Goal: Information Seeking & Learning: Learn about a topic

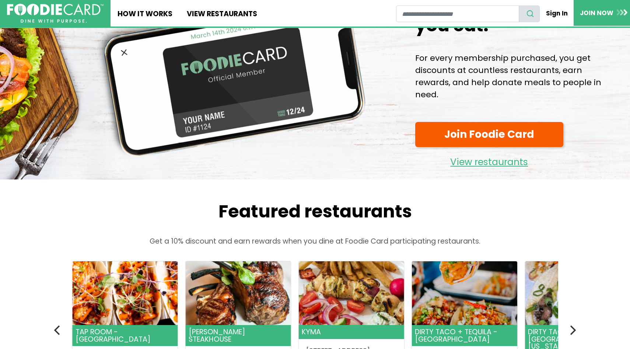
scroll to position [63, 0]
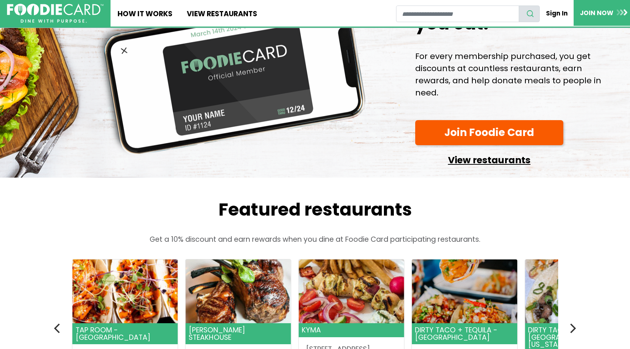
click at [492, 162] on link "View restaurants" at bounding box center [489, 158] width 148 height 19
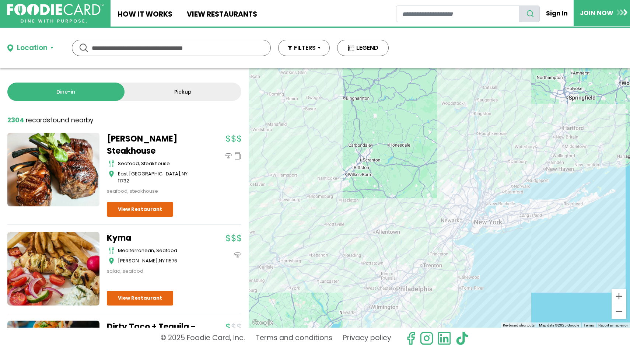
click at [120, 55] on input "text" at bounding box center [171, 47] width 159 height 15
type input "**********"
click at [18, 47] on div "Location" at bounding box center [32, 48] width 31 height 11
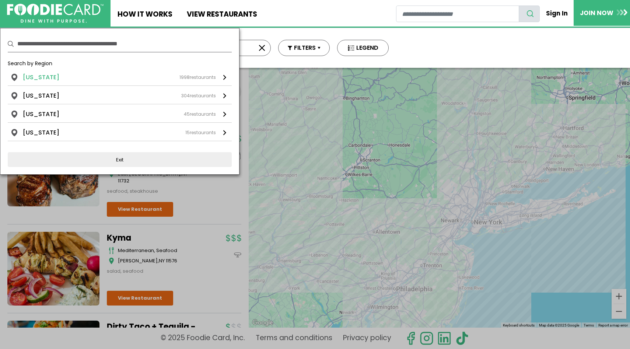
click at [190, 84] on link "New York 1998 restaurants" at bounding box center [120, 79] width 224 height 13
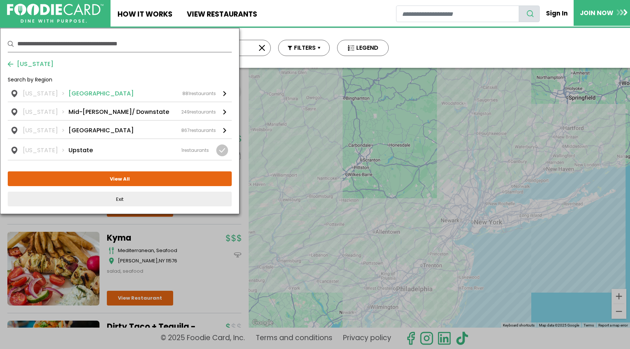
click at [199, 94] on div "881 restaurants" at bounding box center [199, 93] width 34 height 7
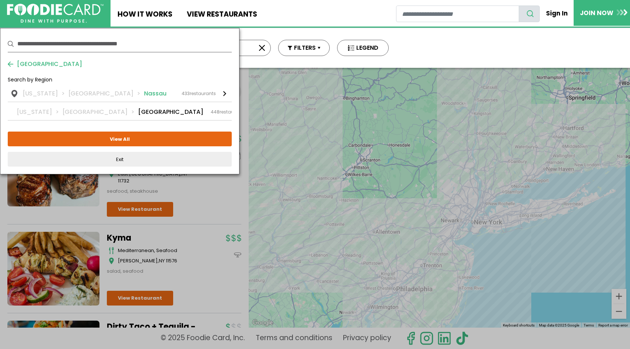
click at [144, 93] on li "Nassau" at bounding box center [155, 93] width 22 height 9
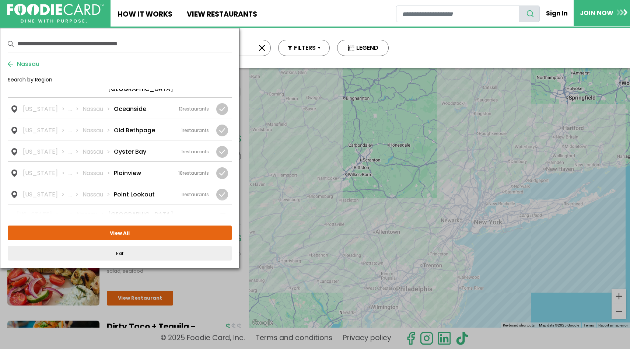
scroll to position [773, 0]
click at [114, 168] on li "Plainview" at bounding box center [127, 172] width 27 height 9
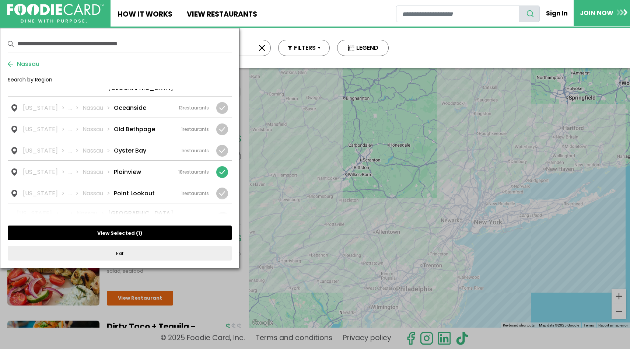
click at [120, 233] on button "View Selected ( 1 )" at bounding box center [120, 232] width 224 height 15
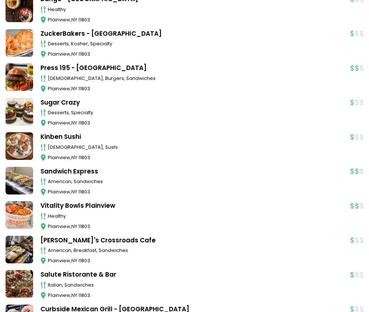
scroll to position [0, 0]
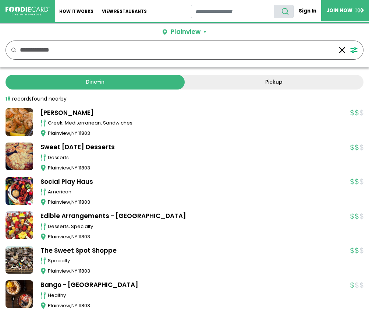
click at [344, 50] on button "button" at bounding box center [342, 50] width 11 height 18
click at [124, 57] on input "text" at bounding box center [177, 50] width 314 height 18
type input "*"
type input "**********"
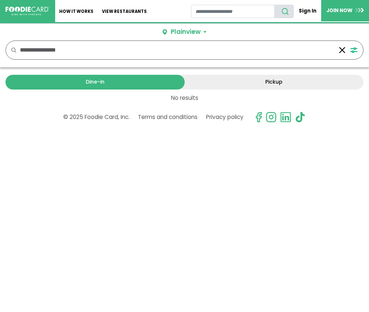
click at [352, 50] on button "FILTERS" at bounding box center [355, 50] width 15 height 18
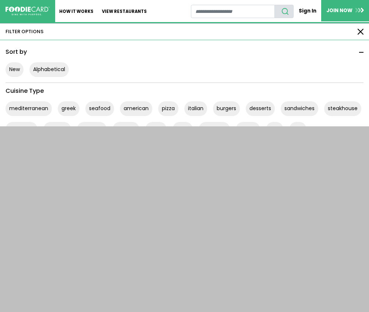
click at [361, 29] on button "button" at bounding box center [361, 32] width 6 height 6
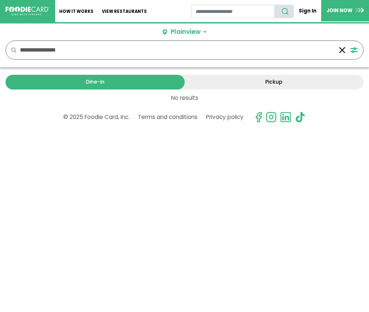
drag, startPoint x: 96, startPoint y: 53, endPoint x: -5, endPoint y: 41, distance: 102.0
click at [0, 41] on html "Skip Navigation Skip to Login Skip to Footer Home How It Works View restaurants" at bounding box center [184, 63] width 369 height 126
click at [34, 13] on img at bounding box center [28, 11] width 42 height 8
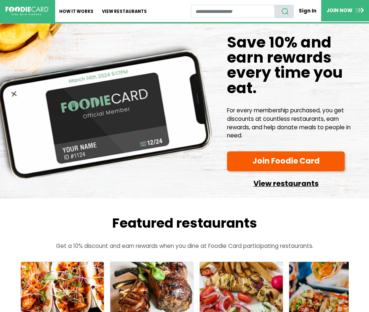
click at [289, 182] on link "View restaurants" at bounding box center [286, 182] width 118 height 16
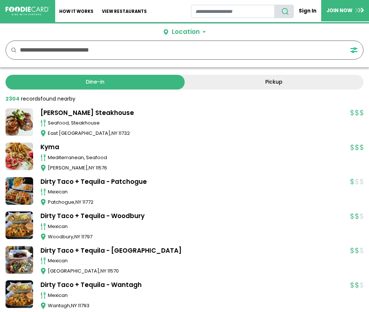
click at [190, 32] on div "Location" at bounding box center [186, 32] width 28 height 10
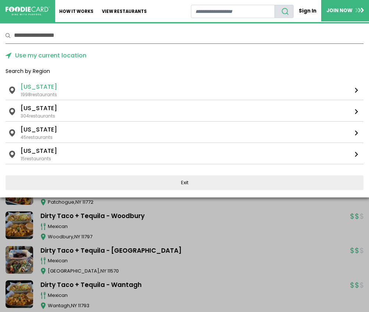
click at [44, 89] on li "[US_STATE]" at bounding box center [39, 86] width 36 height 9
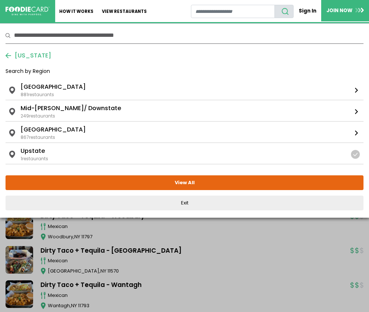
click at [44, 89] on li "Long Island" at bounding box center [53, 86] width 65 height 9
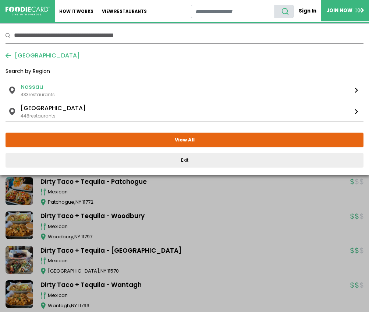
click at [39, 85] on li "Nassau" at bounding box center [32, 86] width 22 height 9
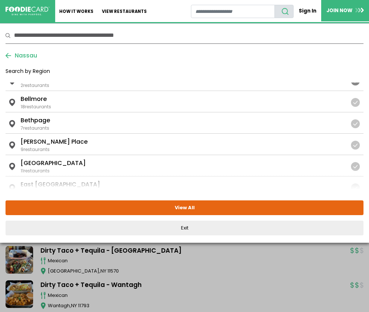
scroll to position [53, 0]
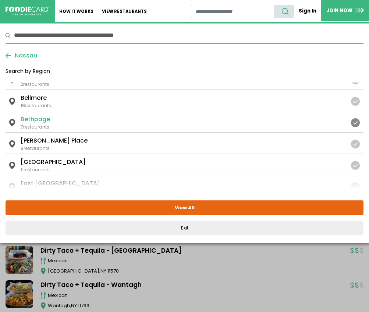
click at [41, 121] on li "Bethpage" at bounding box center [35, 119] width 29 height 9
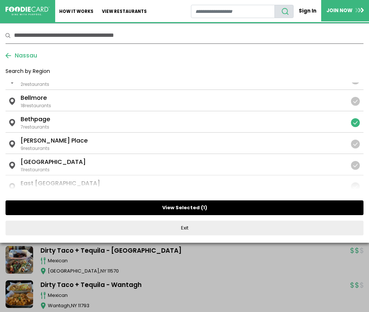
click at [128, 206] on button "View Selected ( 1 )" at bounding box center [185, 207] width 358 height 15
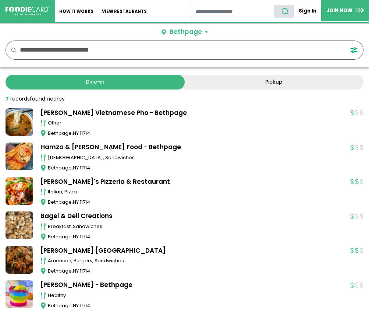
drag, startPoint x: 353, startPoint y: 49, endPoint x: 347, endPoint y: 49, distance: 5.9
click at [347, 49] on div "FILTERS FILTER OPTIONS Sort by New Alphabetical mediterranean thai" at bounding box center [185, 50] width 358 height 19
click at [191, 32] on div "Bethpage" at bounding box center [186, 32] width 32 height 10
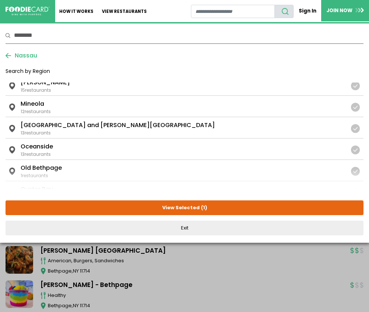
scroll to position [694, 0]
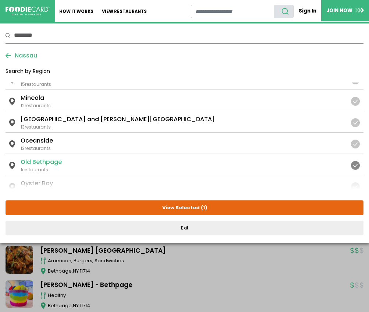
click at [49, 163] on li "Old Bethpage" at bounding box center [41, 162] width 41 height 9
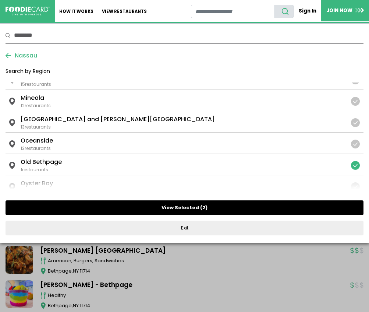
click at [128, 209] on button "View Selected ( 2 )" at bounding box center [185, 207] width 358 height 15
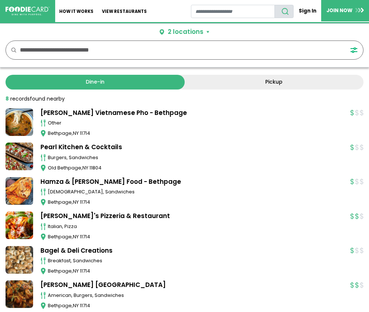
click at [198, 34] on div "2 locations" at bounding box center [186, 32] width 36 height 10
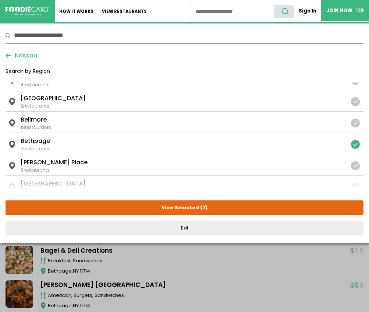
scroll to position [0, 0]
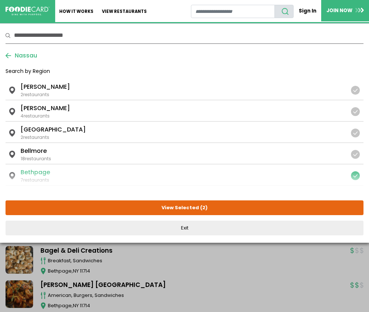
click at [352, 175] on div at bounding box center [355, 175] width 9 height 9
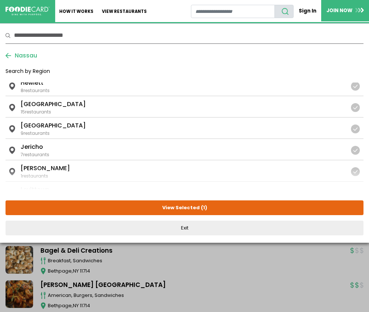
scroll to position [431, 0]
click at [354, 110] on div at bounding box center [355, 107] width 9 height 9
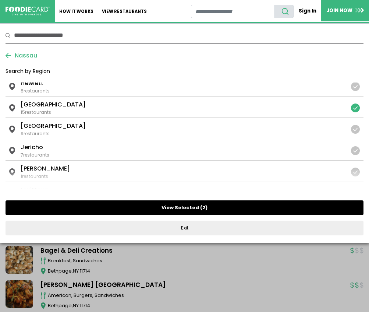
click at [228, 207] on button "View Selected ( 2 )" at bounding box center [185, 207] width 358 height 15
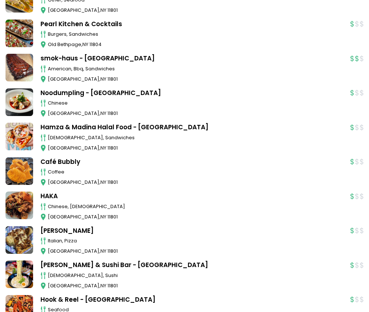
scroll to position [0, 0]
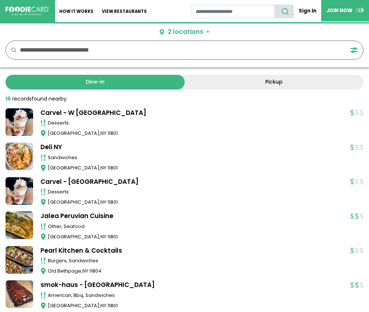
click at [38, 51] on input "text" at bounding box center [177, 50] width 314 height 18
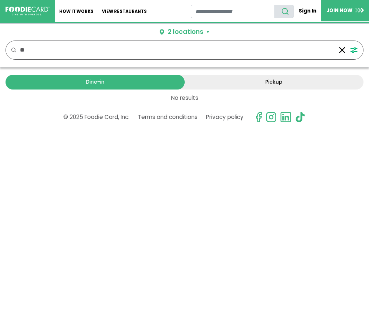
type input "*"
type input "***"
click at [171, 29] on div "2 locations" at bounding box center [186, 32] width 36 height 10
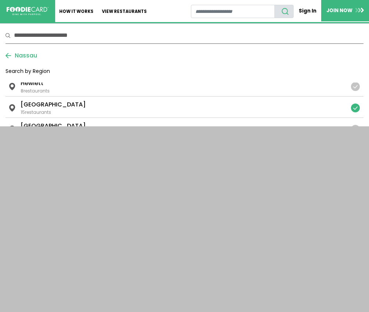
click at [17, 11] on img at bounding box center [28, 11] width 42 height 8
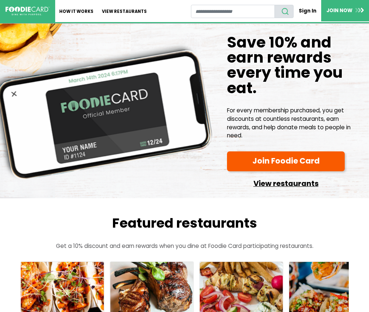
click at [275, 180] on link "View restaurants" at bounding box center [286, 182] width 118 height 16
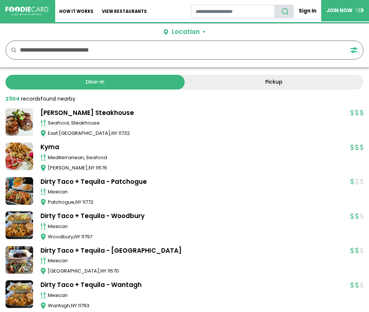
click at [113, 52] on input "text" at bounding box center [177, 50] width 314 height 18
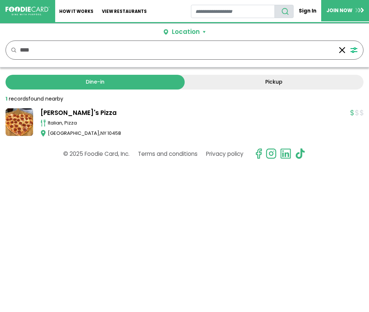
click at [94, 54] on input "****" at bounding box center [177, 50] width 314 height 18
type input "*"
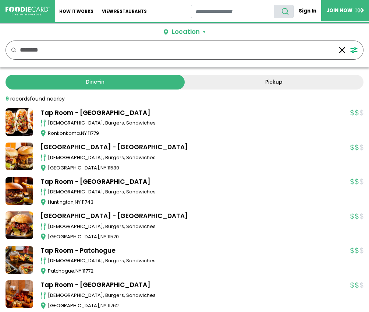
click at [86, 110] on link "Tap Room - [GEOGRAPHIC_DATA]" at bounding box center [192, 113] width 303 height 10
drag, startPoint x: 68, startPoint y: 49, endPoint x: -15, endPoint y: 41, distance: 83.5
click at [0, 41] on html "Skip Navigation Skip to Login Skip to Footer Home How It Works View restaurants" at bounding box center [184, 219] width 369 height 438
type input "**********"
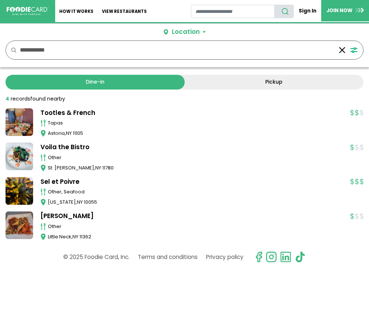
click at [43, 8] on img at bounding box center [28, 11] width 42 height 8
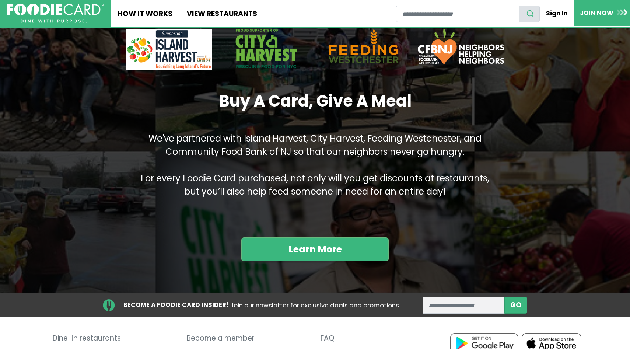
scroll to position [882, 0]
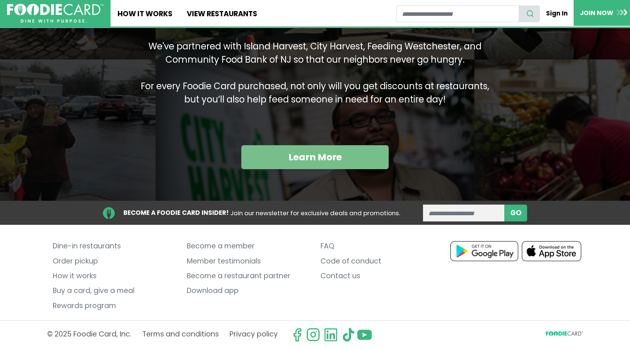
click at [303, 158] on link "Learn More" at bounding box center [314, 157] width 147 height 24
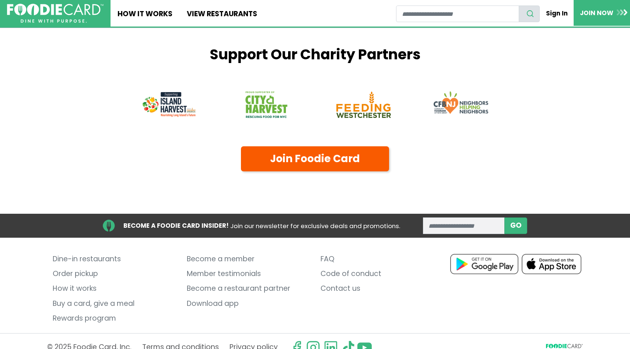
scroll to position [1001, 0]
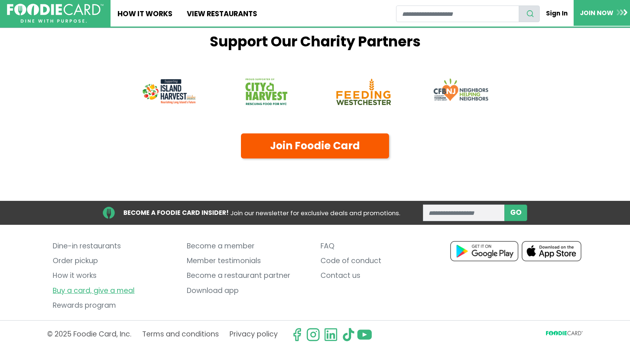
click at [95, 289] on link "Buy a card, give a meal" at bounding box center [114, 290] width 123 height 15
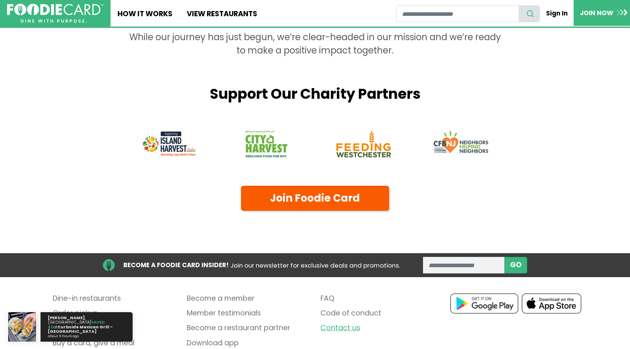
scroll to position [1001, 0]
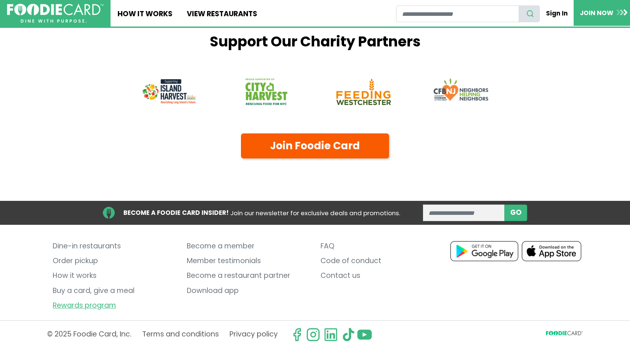
click at [71, 304] on link "Rewards program" at bounding box center [114, 305] width 123 height 15
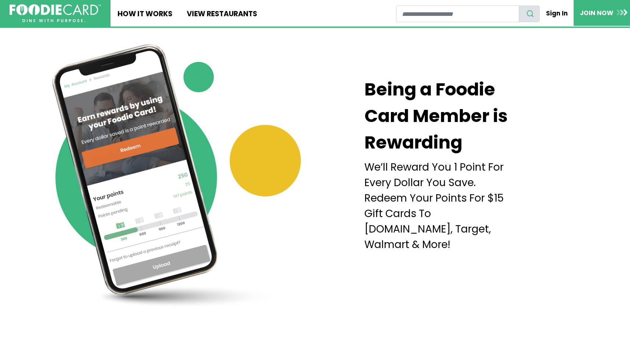
click at [57, 20] on img at bounding box center [56, 13] width 92 height 18
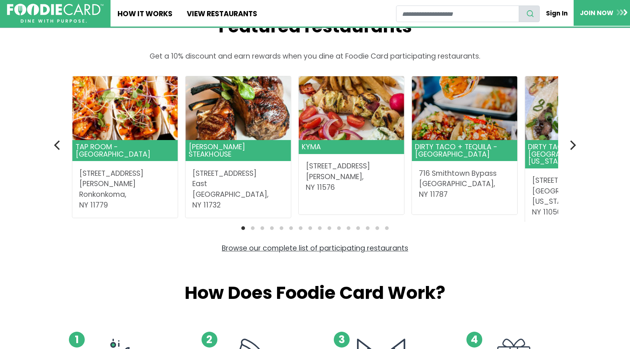
scroll to position [258, 0]
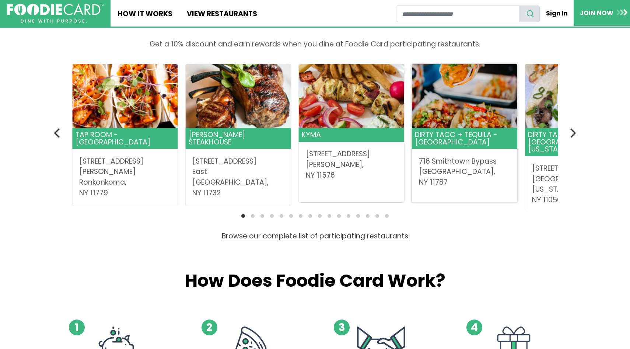
click at [433, 160] on address "716 Smithtown Bypass Smithtown, NY 11787" at bounding box center [464, 172] width 91 height 32
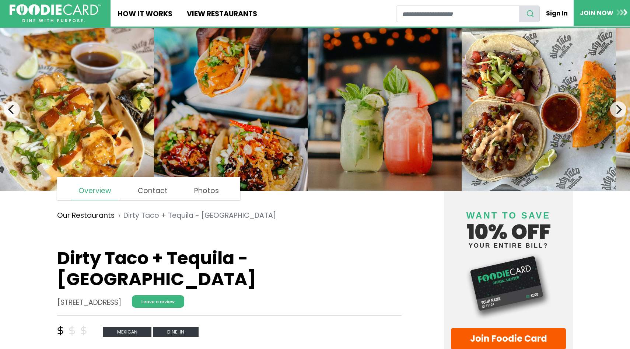
click at [30, 22] on img at bounding box center [56, 13] width 92 height 18
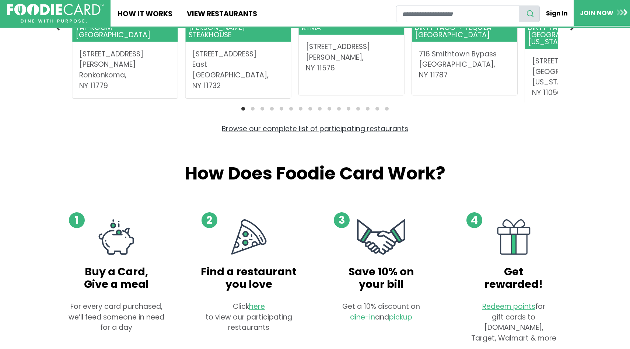
scroll to position [366, 0]
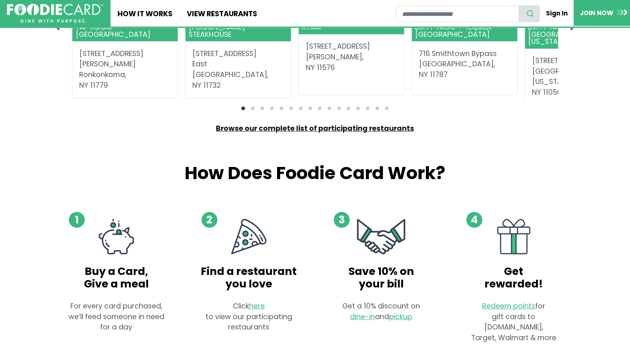
click at [314, 131] on link "Browse our complete list of participating restaurants" at bounding box center [315, 128] width 198 height 10
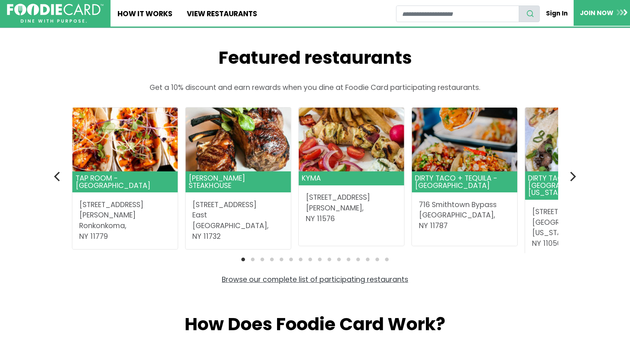
scroll to position [235, 0]
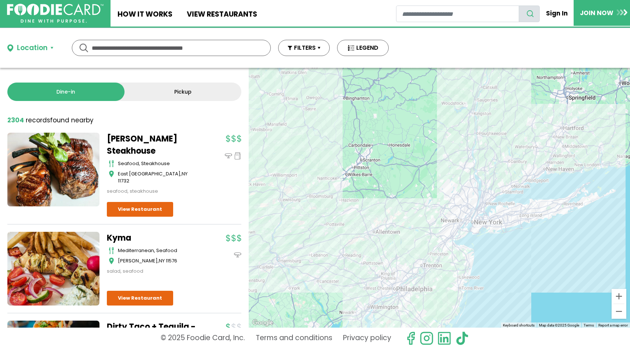
click at [51, 45] on button "Location" at bounding box center [30, 48] width 46 height 11
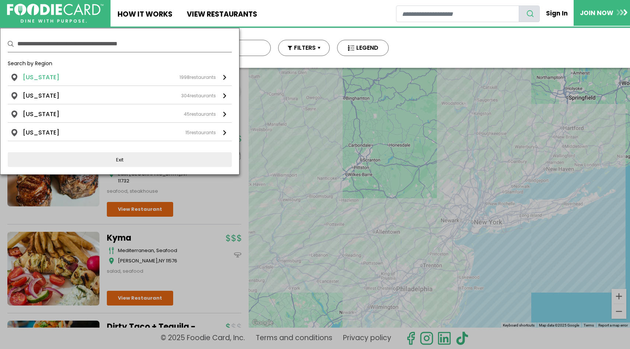
click at [41, 76] on li "[US_STATE]" at bounding box center [41, 77] width 36 height 9
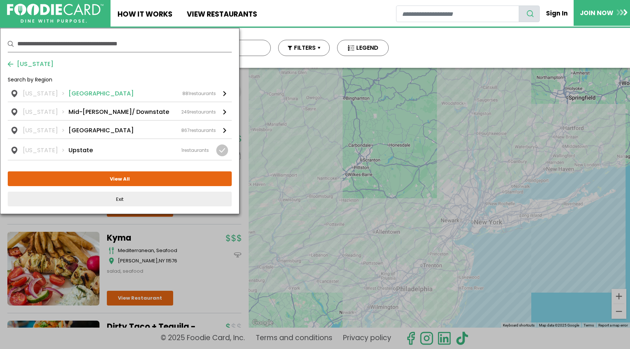
click at [71, 92] on li "Long Island" at bounding box center [100, 93] width 65 height 9
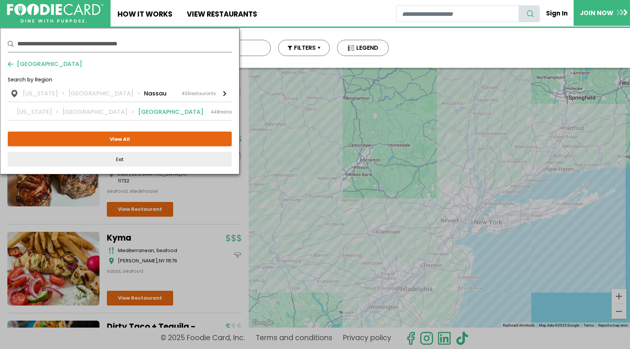
click at [78, 113] on li "Long Island" at bounding box center [100, 112] width 75 height 9
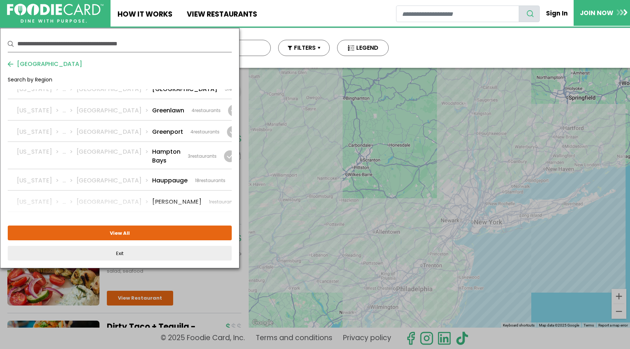
scroll to position [578, 0]
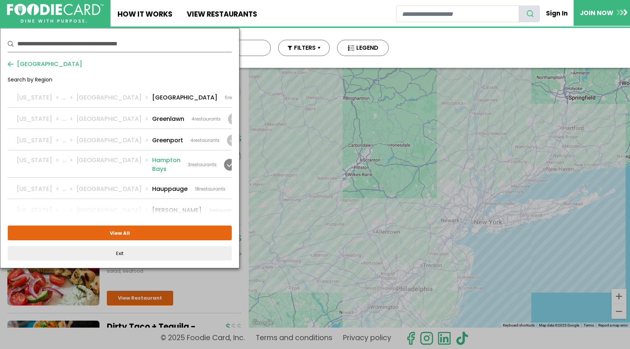
click at [152, 156] on li "Hampton Bays" at bounding box center [166, 165] width 28 height 18
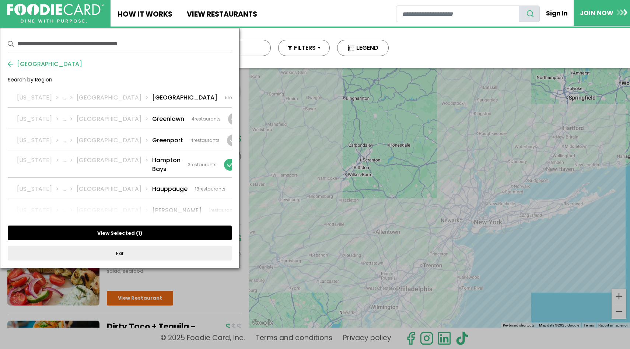
click at [123, 235] on button "View Selected ( 1 )" at bounding box center [120, 232] width 224 height 15
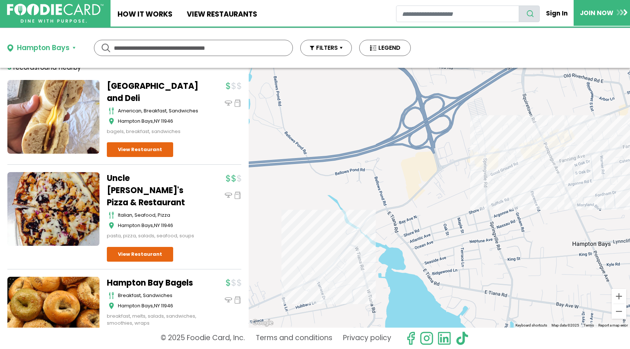
scroll to position [103, 0]
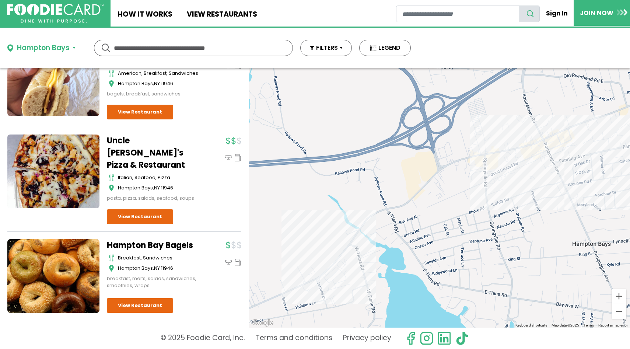
click at [38, 47] on div "Hampton Bays" at bounding box center [43, 48] width 53 height 11
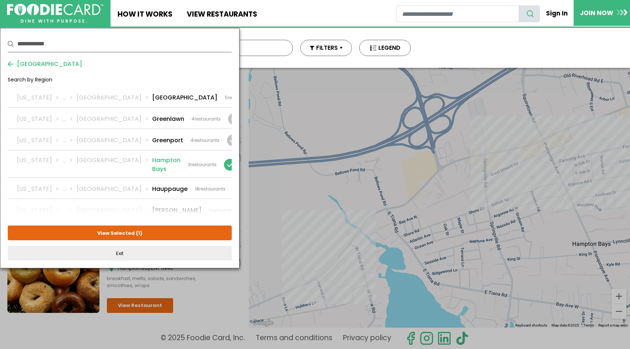
click at [224, 159] on div at bounding box center [230, 165] width 12 height 12
click at [233, 183] on div at bounding box center [239, 189] width 12 height 12
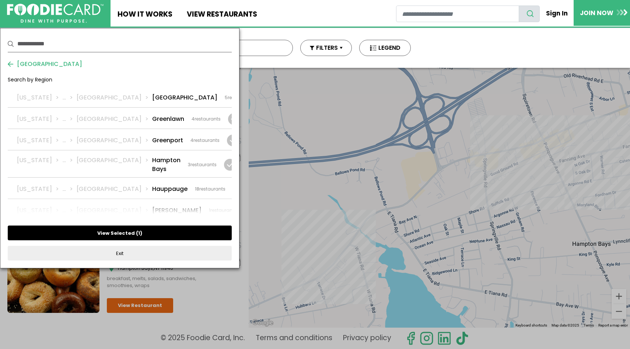
click at [111, 235] on button "View Selected ( 1 )" at bounding box center [120, 232] width 224 height 15
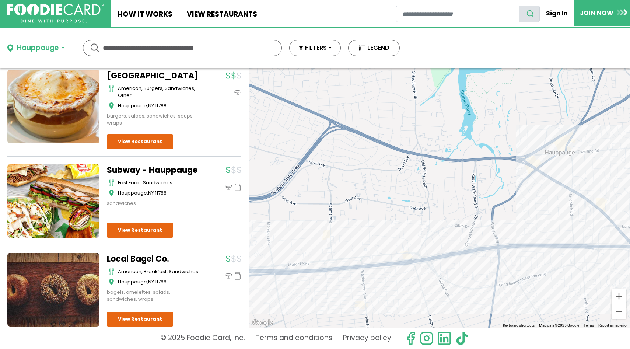
scroll to position [1501, 0]
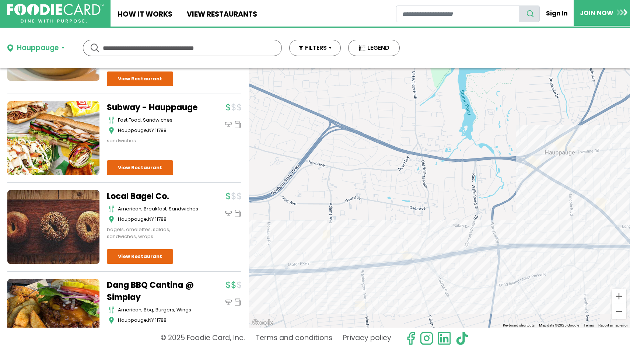
click at [127, 341] on link "View Restaurant" at bounding box center [140, 348] width 66 height 15
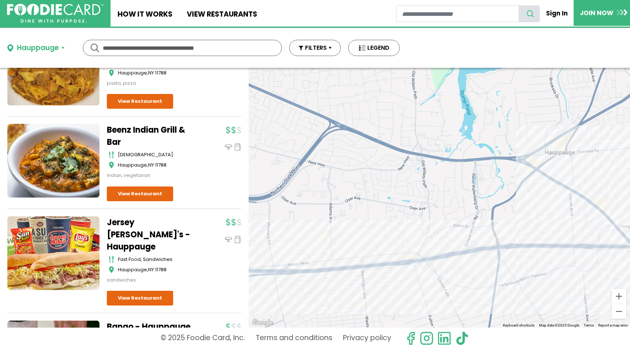
scroll to position [0, 0]
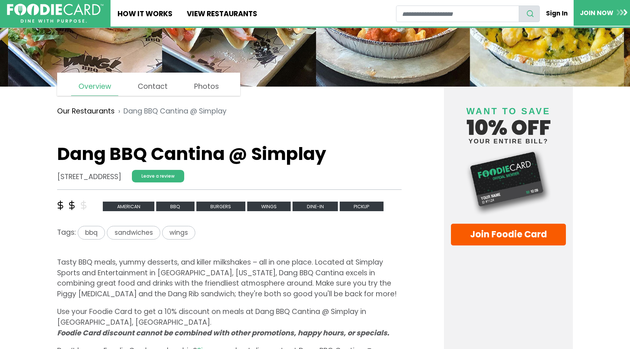
scroll to position [105, 0]
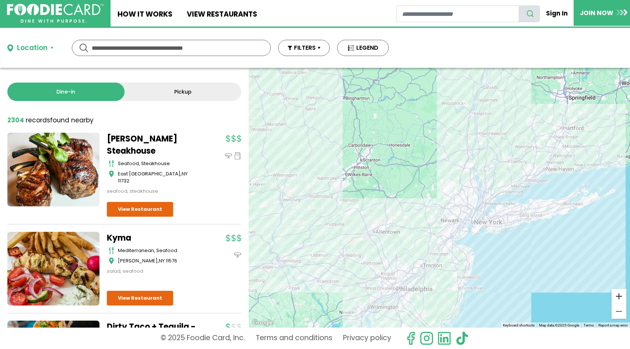
click at [618, 297] on button "Zoom in" at bounding box center [618, 296] width 15 height 15
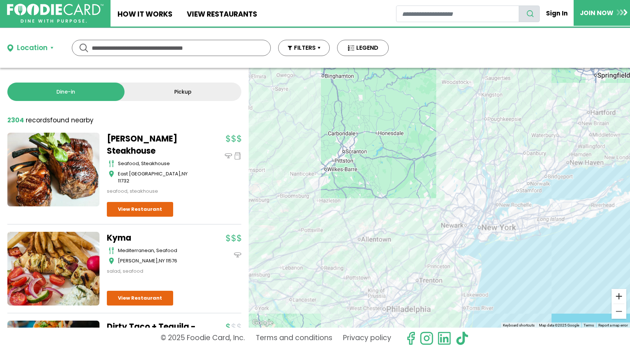
click at [618, 297] on button "Zoom in" at bounding box center [618, 296] width 15 height 15
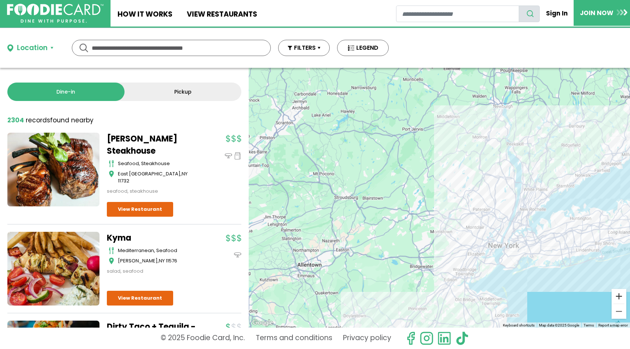
click at [618, 297] on button "Zoom in" at bounding box center [618, 296] width 15 height 15
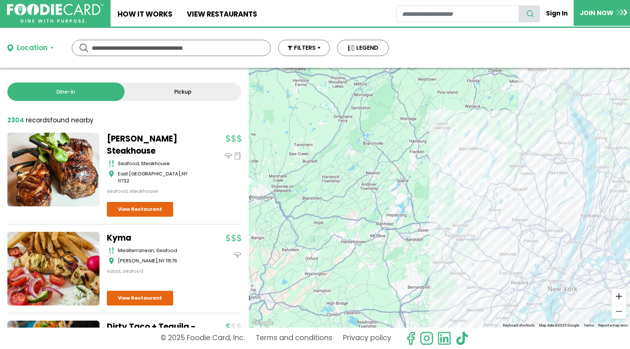
click at [618, 297] on button "Zoom in" at bounding box center [618, 296] width 15 height 15
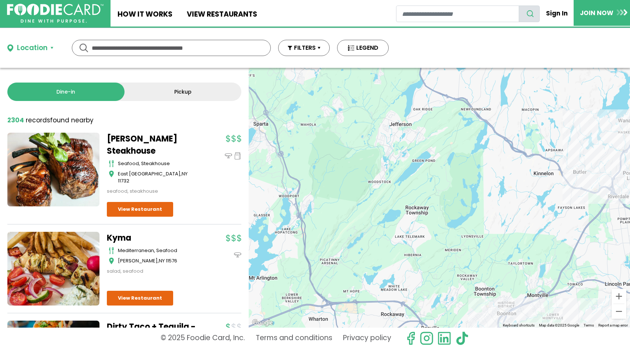
drag, startPoint x: 464, startPoint y: 229, endPoint x: 166, endPoint y: 154, distance: 307.2
click at [169, 154] on div "Dine-in Pickup 131 results for: Reset filters 2304 record records found nearby …" at bounding box center [315, 198] width 630 height 260
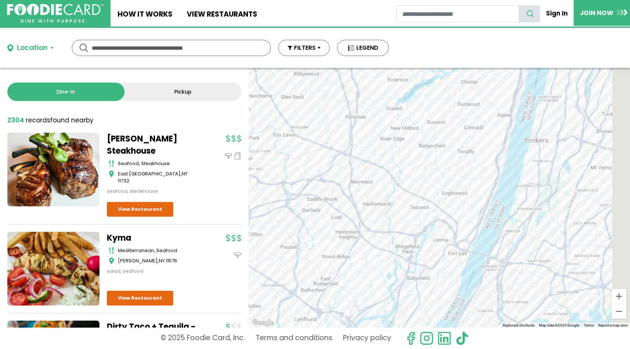
drag, startPoint x: 442, startPoint y: 215, endPoint x: 243, endPoint y: 158, distance: 207.1
click at [244, 158] on div "Dine-in Pickup 131 results for: Reset filters 2304 record records found nearby …" at bounding box center [315, 198] width 630 height 260
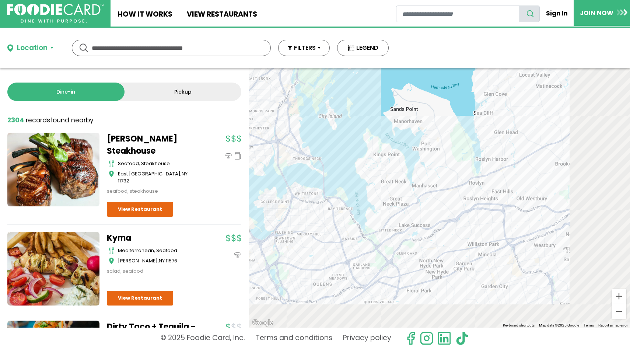
drag, startPoint x: 465, startPoint y: 228, endPoint x: 344, endPoint y: 143, distance: 147.8
click at [344, 144] on div at bounding box center [439, 198] width 381 height 260
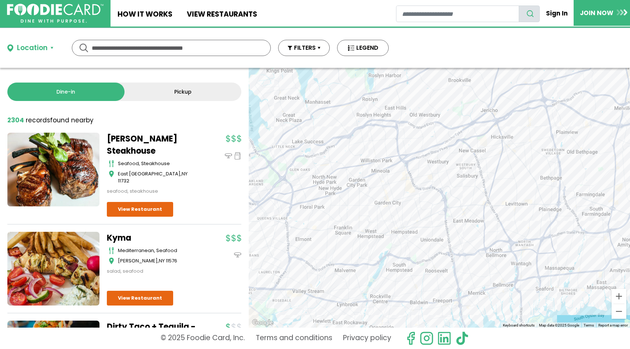
drag, startPoint x: 564, startPoint y: 246, endPoint x: 365, endPoint y: 222, distance: 201.3
click at [366, 222] on div at bounding box center [439, 198] width 381 height 260
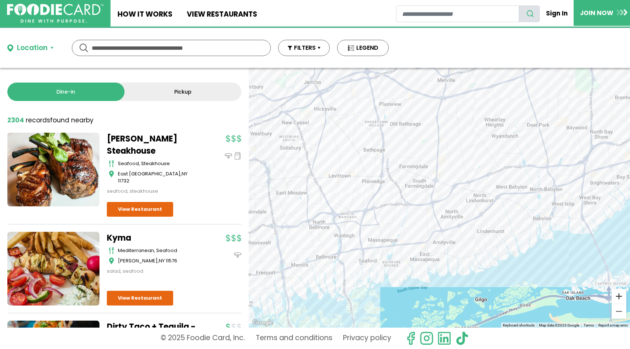
click at [617, 297] on button "Zoom in" at bounding box center [618, 296] width 15 height 15
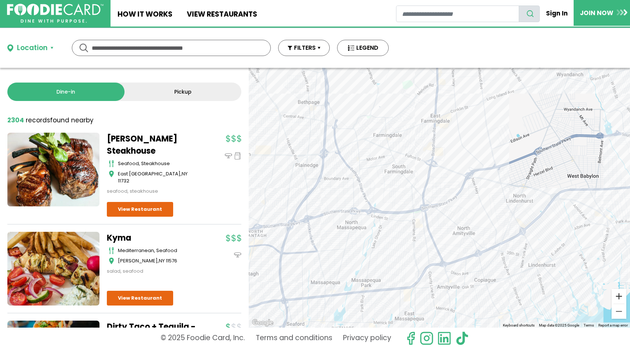
click at [617, 297] on button "Zoom in" at bounding box center [618, 296] width 15 height 15
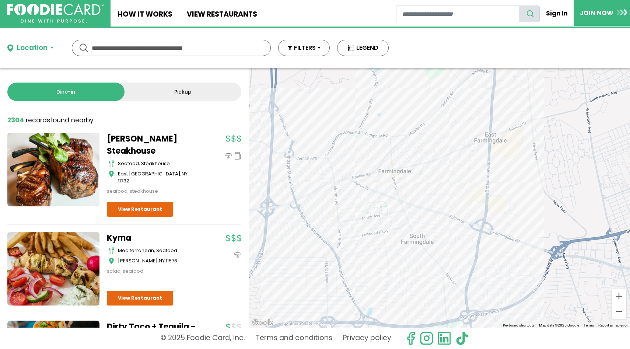
drag, startPoint x: 453, startPoint y: 148, endPoint x: 515, endPoint y: 254, distance: 122.4
click at [515, 254] on div at bounding box center [439, 198] width 381 height 260
click at [617, 297] on button "Zoom in" at bounding box center [618, 296] width 15 height 15
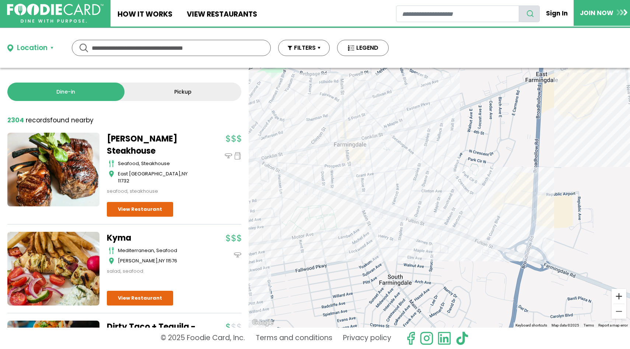
click at [621, 296] on button "Zoom in" at bounding box center [618, 296] width 15 height 15
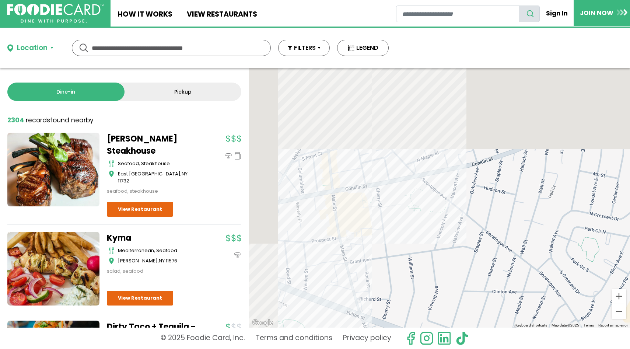
drag, startPoint x: 347, startPoint y: 112, endPoint x: 439, endPoint y: 231, distance: 150.5
click at [439, 231] on div at bounding box center [439, 198] width 381 height 260
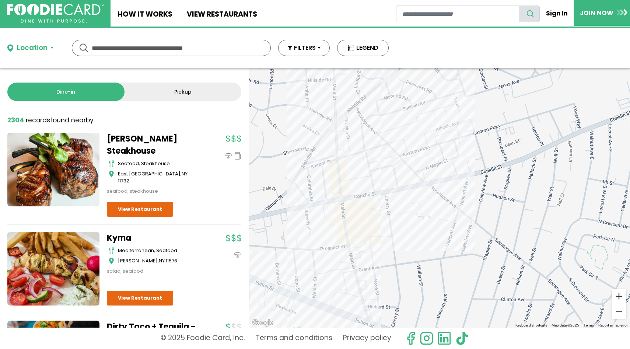
click at [615, 298] on button "Zoom in" at bounding box center [618, 296] width 15 height 15
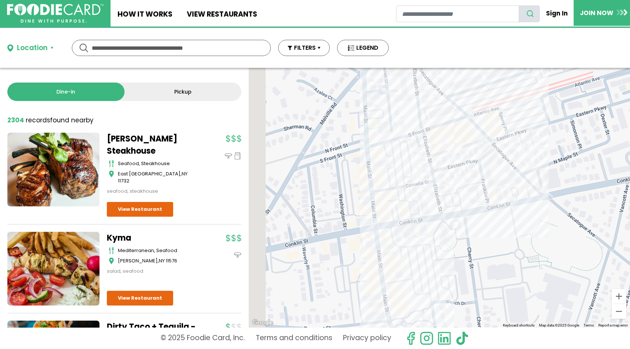
drag, startPoint x: 376, startPoint y: 251, endPoint x: 513, endPoint y: 276, distance: 139.2
click at [513, 276] on div at bounding box center [439, 198] width 381 height 260
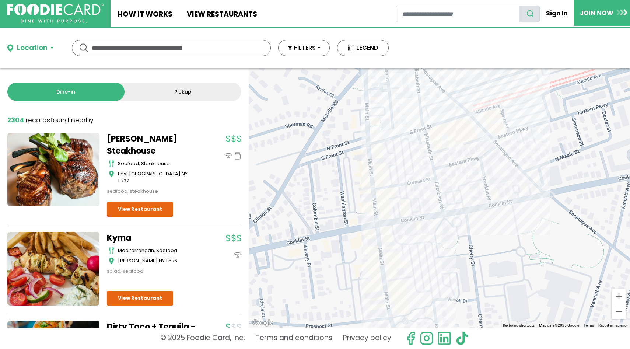
click at [381, 205] on div at bounding box center [439, 198] width 381 height 260
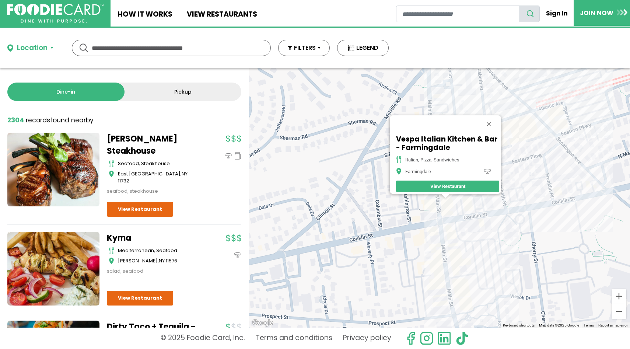
click at [443, 214] on div "Vespa Italian Kitchen & Bar - Farmingdale italian, pizza, sandwiches Farmingdal…" at bounding box center [439, 198] width 381 height 260
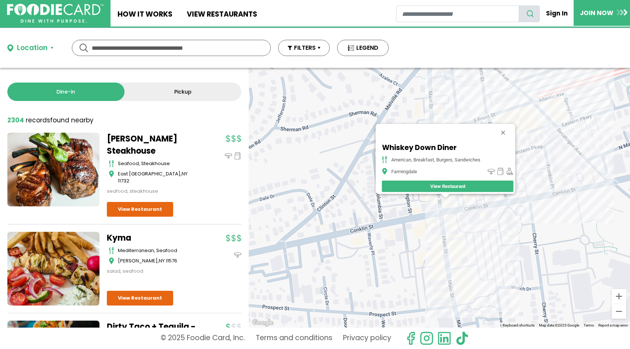
click at [453, 211] on div "Whiskey Down Diner american, breakfast, burgers, sandwiches Farmingdale View Re…" at bounding box center [439, 198] width 381 height 260
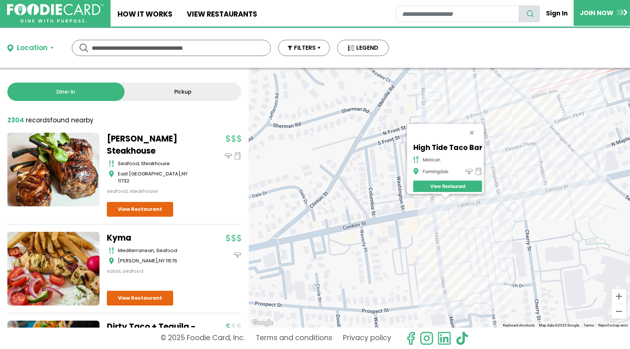
click at [443, 223] on div "High Tide Taco Bar mexican Farmingdale View Restaurant" at bounding box center [439, 198] width 381 height 260
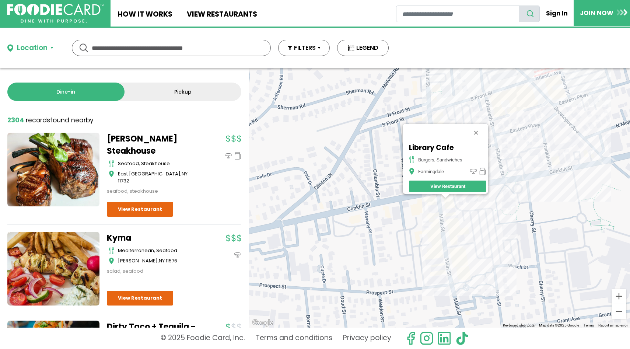
click at [435, 107] on div "Library Cafe burgers, sandwiches Farmingdale View Restaurant" at bounding box center [439, 198] width 381 height 260
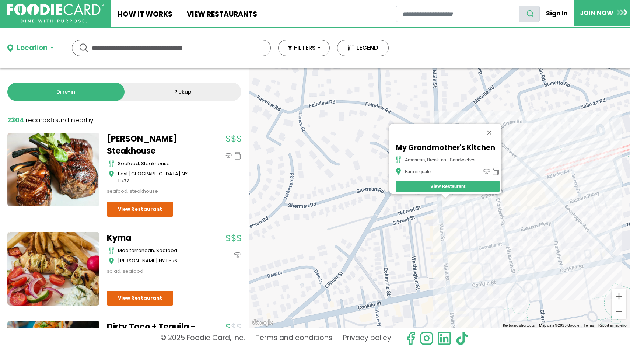
click at [441, 196] on div at bounding box center [444, 196] width 9 height 4
click at [470, 209] on div "My Grandmother's Kitchen american, breakfast, sandwiches Farmingdale View Resta…" at bounding box center [439, 198] width 381 height 260
click at [491, 130] on button "Close" at bounding box center [489, 133] width 18 height 18
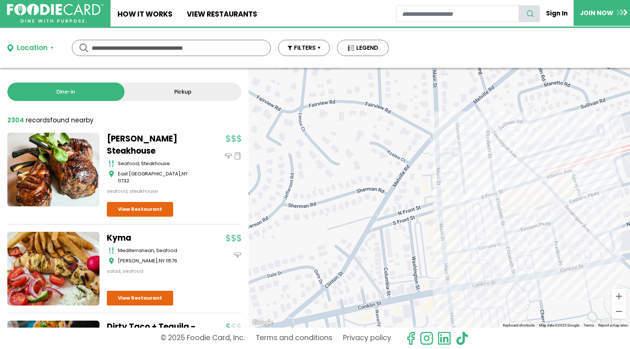
click at [446, 194] on div at bounding box center [439, 198] width 381 height 260
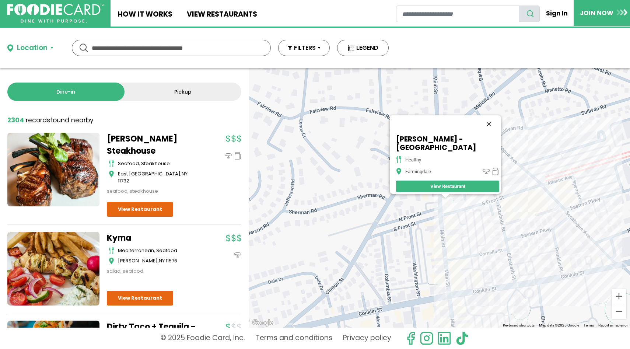
click at [480, 126] on button "Close" at bounding box center [489, 124] width 18 height 18
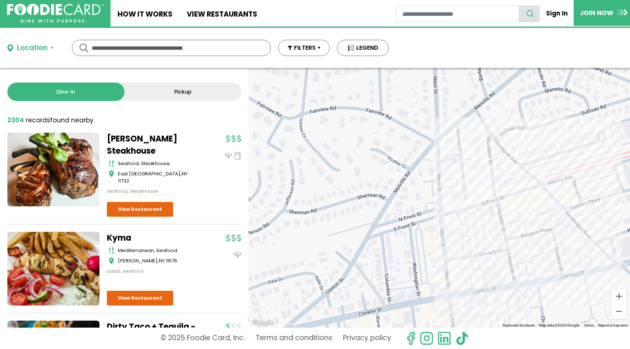
click at [471, 280] on div at bounding box center [439, 198] width 381 height 260
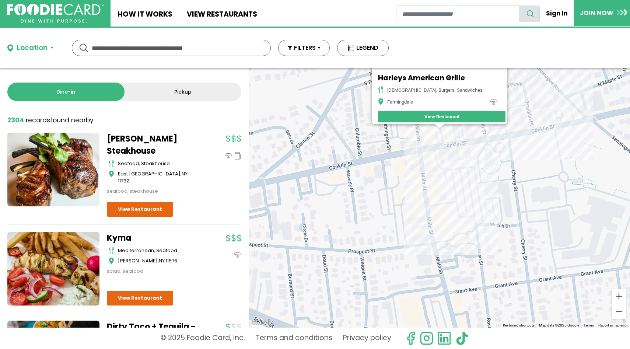
drag, startPoint x: 442, startPoint y: 252, endPoint x: 436, endPoint y: 179, distance: 72.7
click at [436, 180] on div "Harleys American Grille american, burgers, sandwiches Farmingdale View Restaura…" at bounding box center [439, 198] width 381 height 260
click at [435, 237] on div "Harleys American Grille american, burgers, sandwiches Farmingdale View Restaura…" at bounding box center [439, 198] width 381 height 260
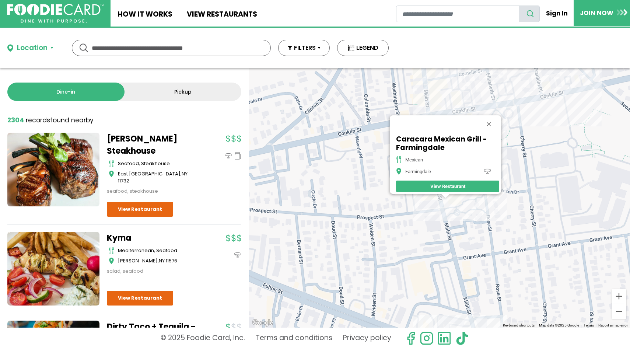
click at [555, 103] on div "Caracara Mexican Grill - Farmingdale mexican Farmingdale View Restaurant" at bounding box center [439, 198] width 381 height 260
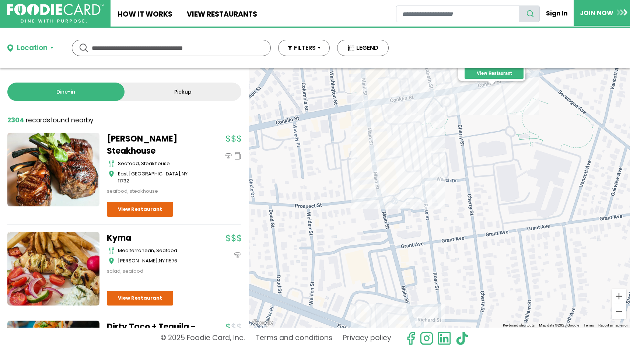
drag, startPoint x: 393, startPoint y: 238, endPoint x: 441, endPoint y: 117, distance: 130.0
click at [441, 117] on div "Flavor-A-Bowl healthy Farmingdale View Restaurant" at bounding box center [439, 198] width 381 height 260
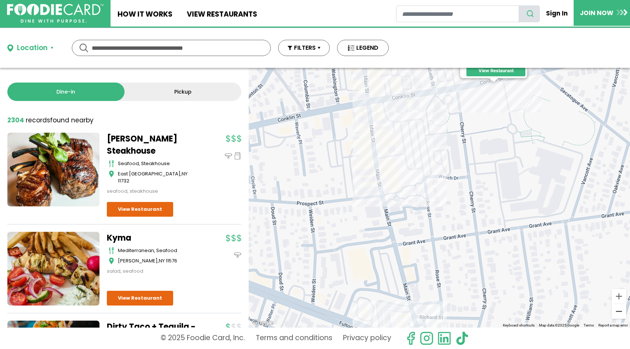
click at [615, 310] on button "Zoom out" at bounding box center [618, 311] width 15 height 15
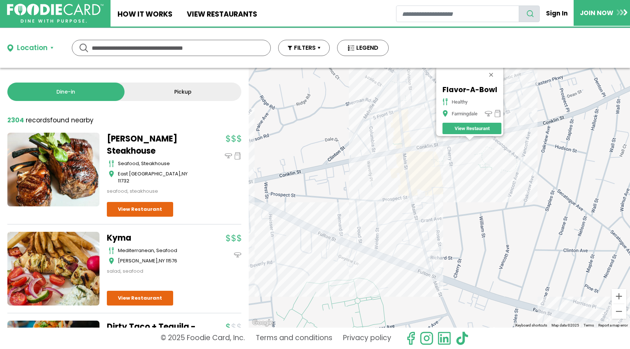
click at [406, 263] on div "Flavor-A-Bowl healthy Farmingdale View Restaurant" at bounding box center [439, 198] width 381 height 260
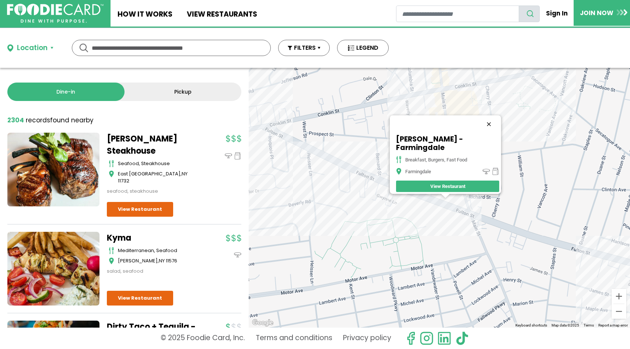
click at [489, 125] on button "Close" at bounding box center [489, 124] width 18 height 18
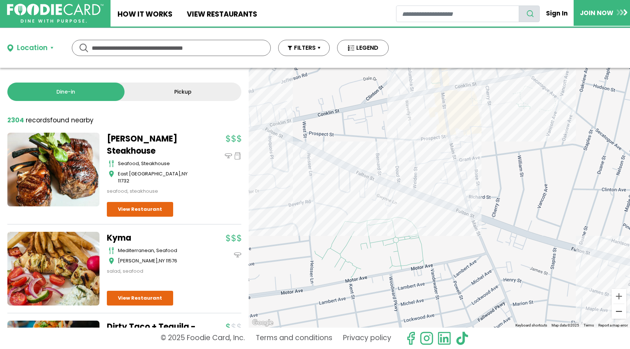
click at [622, 315] on button "Zoom out" at bounding box center [618, 311] width 15 height 15
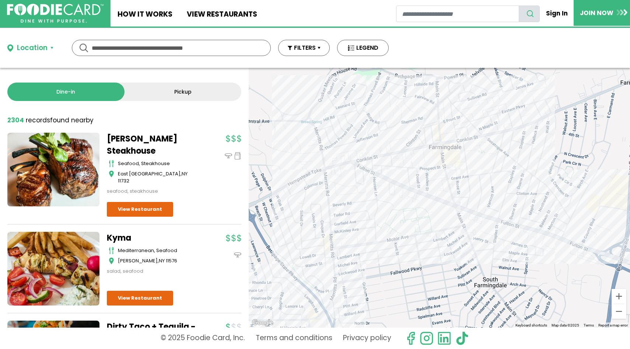
click at [377, 179] on div at bounding box center [439, 198] width 381 height 260
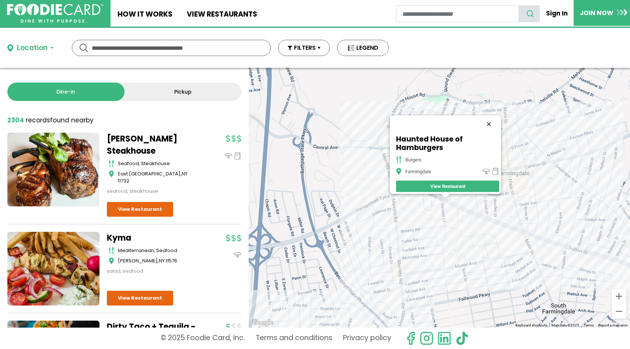
click at [491, 120] on button "Close" at bounding box center [489, 124] width 18 height 18
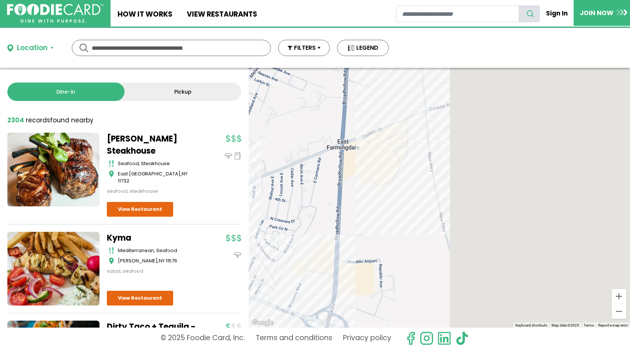
drag, startPoint x: 557, startPoint y: 129, endPoint x: 166, endPoint y: 174, distance: 393.5
click at [166, 174] on div "Dine-in Pickup 131 results for: [GEOGRAPHIC_DATA] [DEMOGRAPHIC_DATA] seafood am…" at bounding box center [315, 198] width 630 height 260
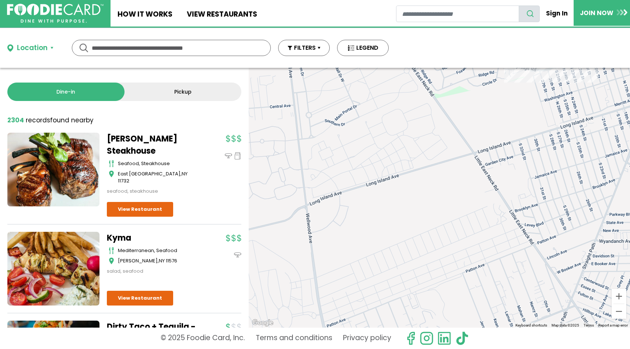
drag, startPoint x: 453, startPoint y: 174, endPoint x: 255, endPoint y: 300, distance: 234.8
click at [255, 301] on div at bounding box center [439, 198] width 381 height 260
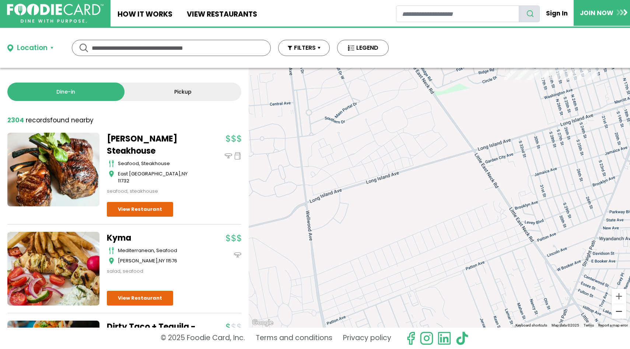
click at [613, 311] on button "Zoom out" at bounding box center [618, 311] width 15 height 15
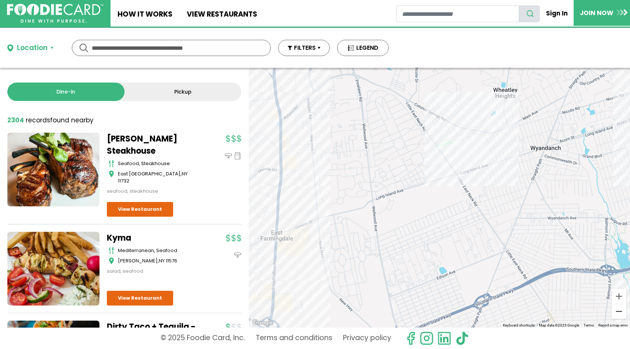
click at [613, 311] on button "Zoom out" at bounding box center [618, 311] width 15 height 15
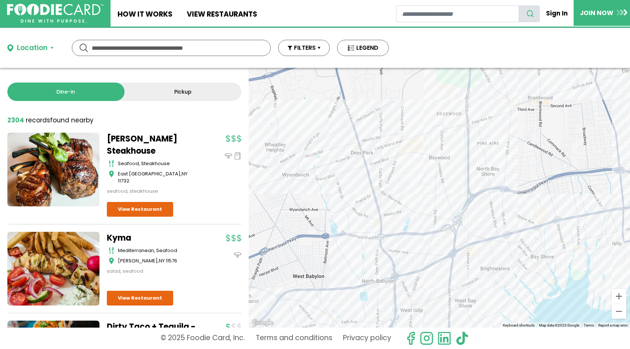
drag, startPoint x: 590, startPoint y: 233, endPoint x: 390, endPoint y: 237, distance: 200.0
click at [390, 237] on div at bounding box center [439, 198] width 381 height 260
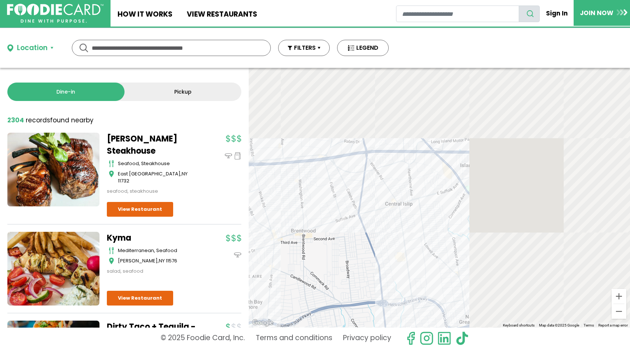
drag, startPoint x: 536, startPoint y: 165, endPoint x: 296, endPoint y: 296, distance: 274.2
click at [296, 296] on div at bounding box center [439, 198] width 381 height 260
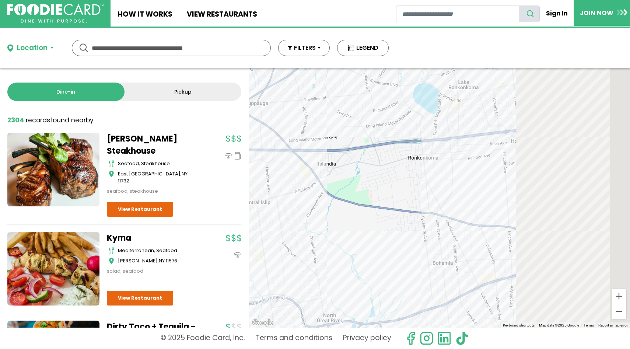
drag, startPoint x: 494, startPoint y: 222, endPoint x: 269, endPoint y: 223, distance: 225.7
click at [269, 223] on div at bounding box center [439, 198] width 381 height 260
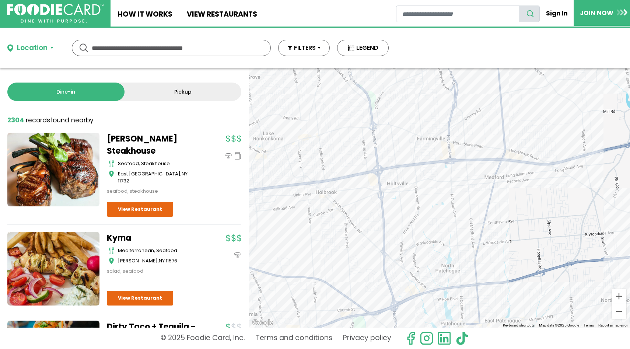
drag, startPoint x: 394, startPoint y: 177, endPoint x: 399, endPoint y: 229, distance: 52.5
click at [399, 229] on div at bounding box center [439, 198] width 381 height 260
click at [616, 296] on button "Zoom in" at bounding box center [618, 296] width 15 height 15
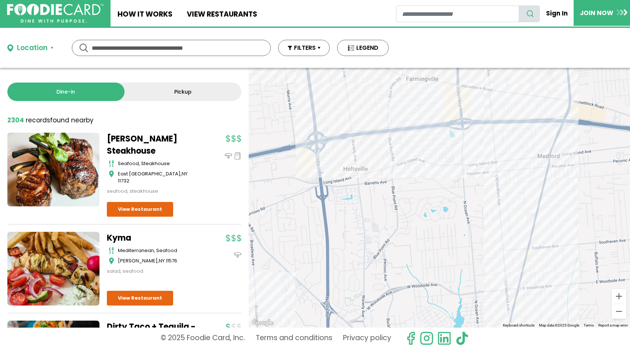
click at [469, 108] on div at bounding box center [439, 198] width 381 height 260
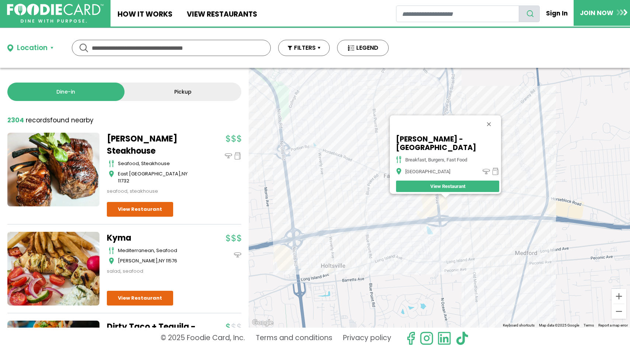
click at [432, 200] on div "[PERSON_NAME] - Farmingville breakfast, burgers, fast food Farmingville View Re…" at bounding box center [439, 198] width 381 height 260
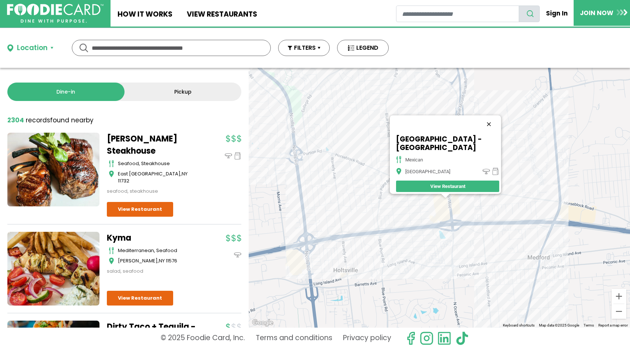
click at [489, 128] on button "Close" at bounding box center [489, 124] width 18 height 18
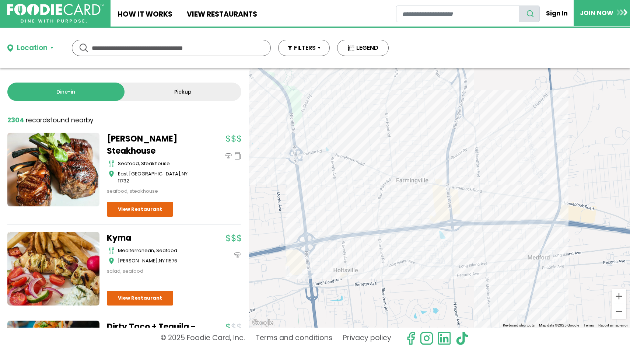
click at [447, 190] on div at bounding box center [439, 198] width 381 height 260
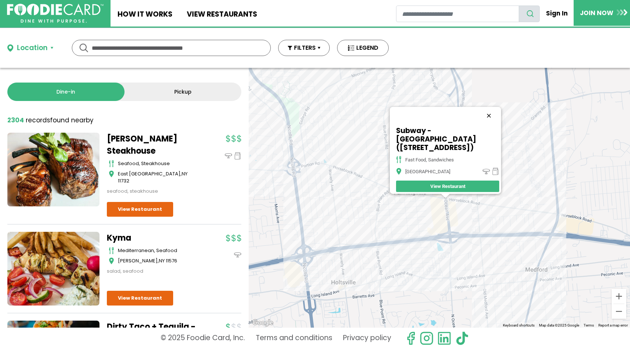
click at [492, 120] on button "Close" at bounding box center [489, 116] width 18 height 18
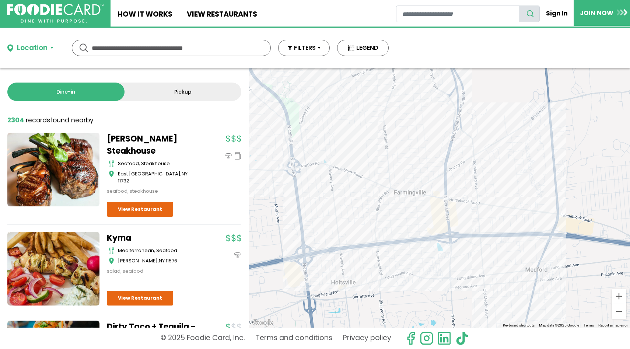
click at [443, 214] on div at bounding box center [439, 198] width 381 height 260
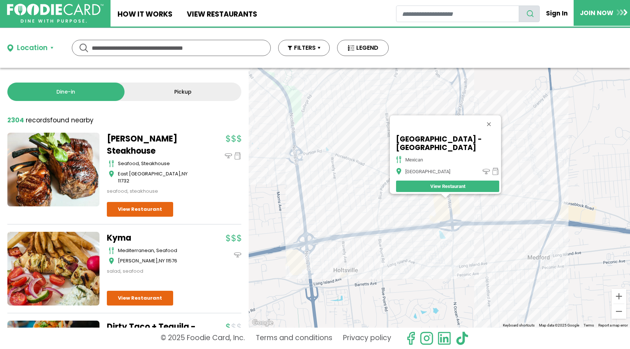
click at [455, 209] on div "[GEOGRAPHIC_DATA] - [GEOGRAPHIC_DATA] [GEOGRAPHIC_DATA] View Restaurant" at bounding box center [439, 198] width 381 height 260
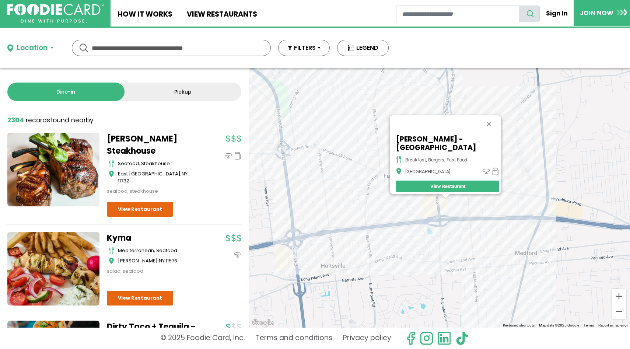
click at [362, 168] on div "[PERSON_NAME] - Farmingville breakfast, burgers, fast food Farmingville View Re…" at bounding box center [439, 198] width 381 height 260
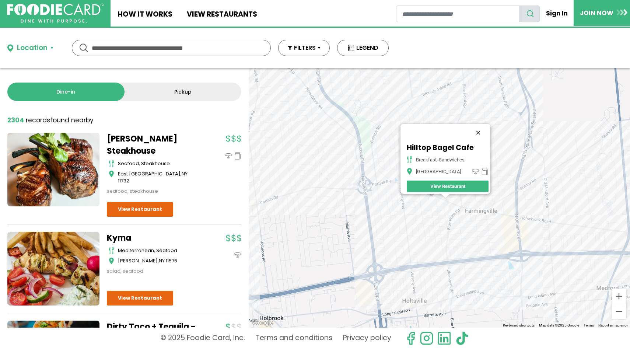
click at [479, 130] on button "Close" at bounding box center [478, 133] width 18 height 18
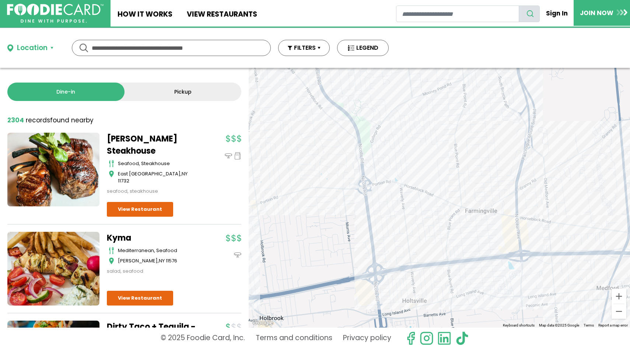
click at [412, 190] on div at bounding box center [439, 198] width 381 height 260
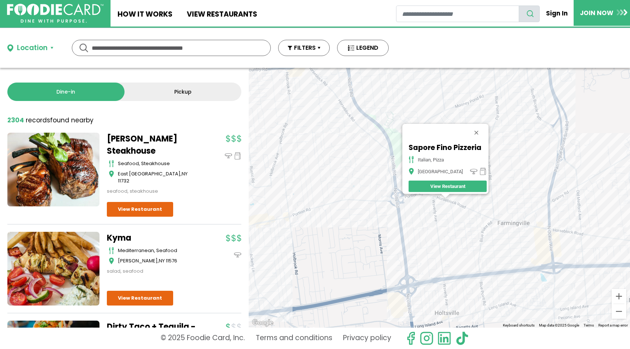
click at [348, 208] on div "Sapore Fino Pizzeria italian, pizza Farmingville View Restaurant" at bounding box center [439, 198] width 381 height 260
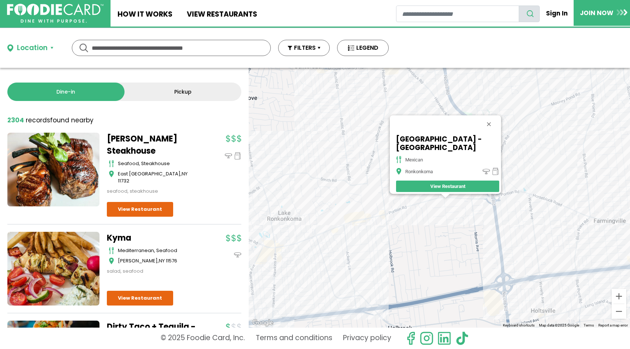
click at [378, 224] on div "[GEOGRAPHIC_DATA] - [GEOGRAPHIC_DATA] mexican [GEOGRAPHIC_DATA] View Restaurant" at bounding box center [439, 198] width 381 height 260
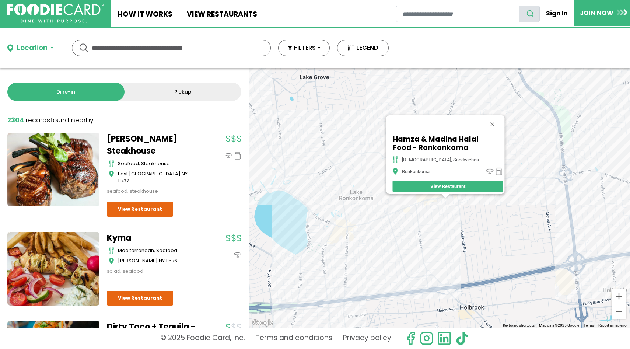
click at [438, 207] on div "Hamza & Madina Halal Food - Ronkonkoma halal, sandwiches [GEOGRAPHIC_DATA] View…" at bounding box center [439, 198] width 381 height 260
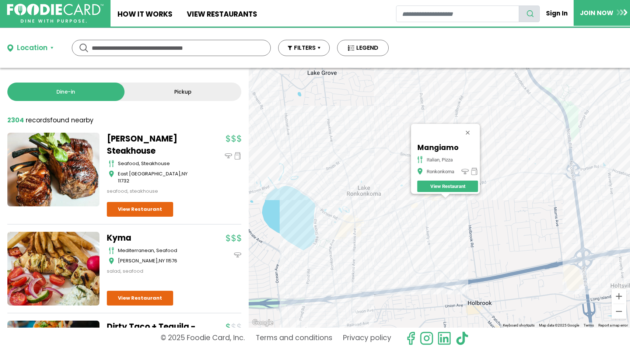
click at [438, 198] on div "Mangiamo italian, pizza Ronkonkoma View Restaurant" at bounding box center [439, 198] width 381 height 260
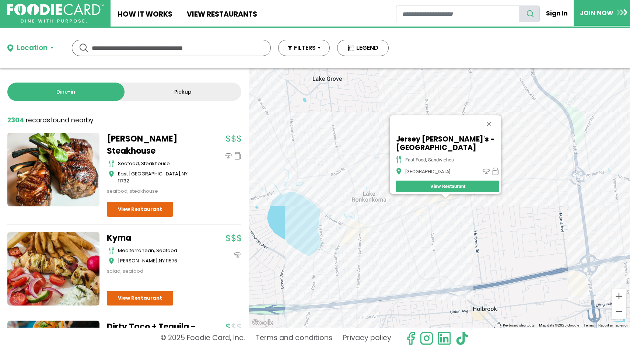
click at [452, 203] on div "Jersey [PERSON_NAME]'s - [GEOGRAPHIC_DATA] fast food, [GEOGRAPHIC_DATA] [GEOGRA…" at bounding box center [439, 198] width 381 height 260
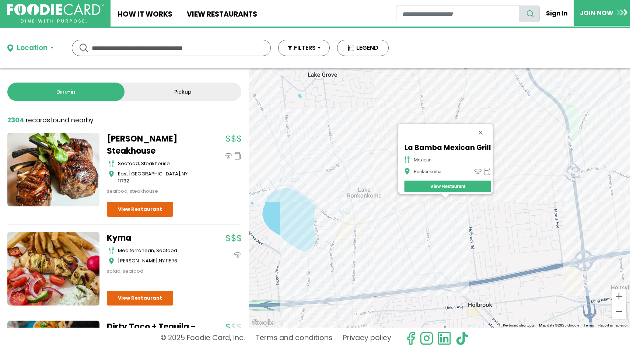
click at [376, 229] on div "La Bamba Mexican Grill mexican Ronkonkoma View Restaurant" at bounding box center [439, 198] width 381 height 260
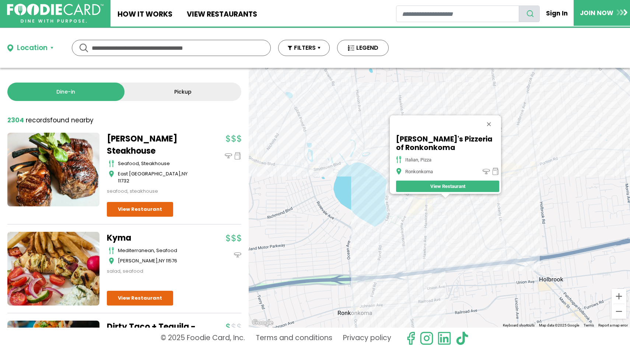
click at [433, 209] on div "[PERSON_NAME]'s Pizzeria of Ronkonkoma italian, pizza Ronkonkoma View Restaurant" at bounding box center [439, 198] width 381 height 260
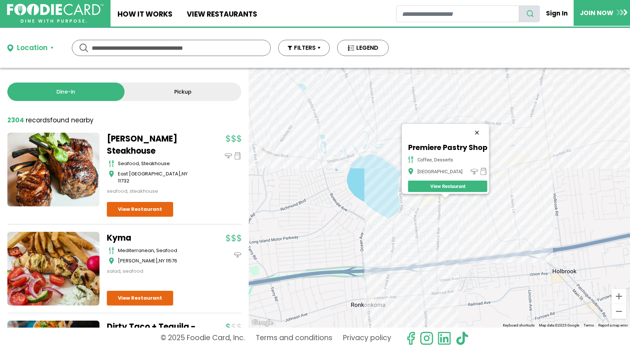
click at [481, 128] on button "Close" at bounding box center [477, 133] width 18 height 18
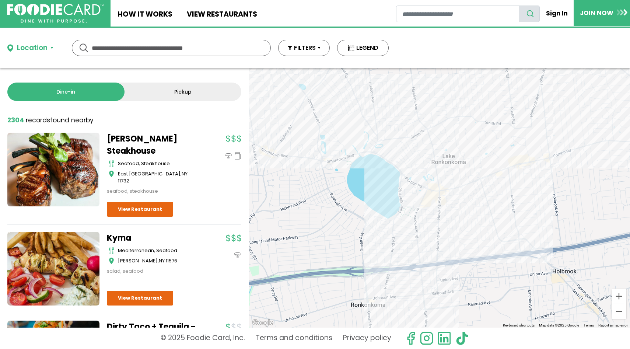
click at [446, 201] on div at bounding box center [439, 198] width 381 height 260
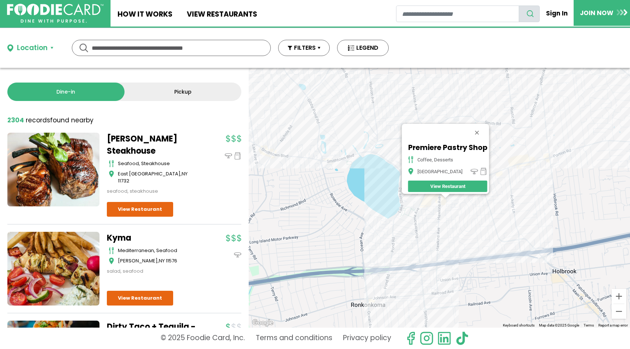
click at [479, 216] on div "Premiere Pastry Shop coffee, desserts [GEOGRAPHIC_DATA] View Restaurant" at bounding box center [439, 198] width 381 height 260
click at [462, 198] on div "Premiere Pastry Shop coffee, desserts [GEOGRAPHIC_DATA] View Restaurant" at bounding box center [439, 198] width 381 height 260
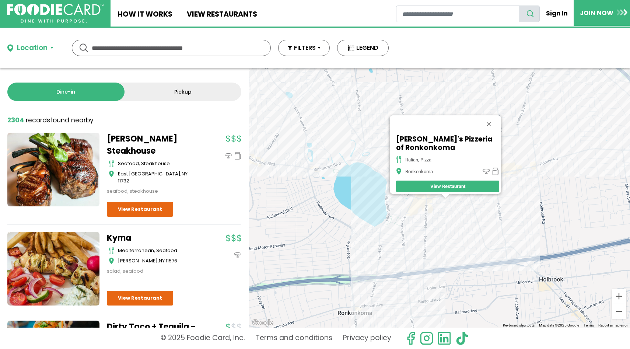
click at [435, 215] on div "[PERSON_NAME]'s Pizzeria of Ronkonkoma italian, pizza Ronkonkoma View Restaurant" at bounding box center [439, 198] width 381 height 260
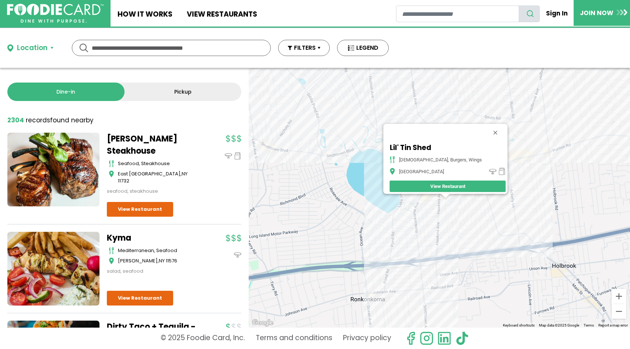
click at [449, 196] on div at bounding box center [444, 196] width 9 height 4
click at [444, 270] on div "Lil' Tin Shed [DEMOGRAPHIC_DATA], burgers, wings [GEOGRAPHIC_DATA] View Restaur…" at bounding box center [439, 198] width 381 height 260
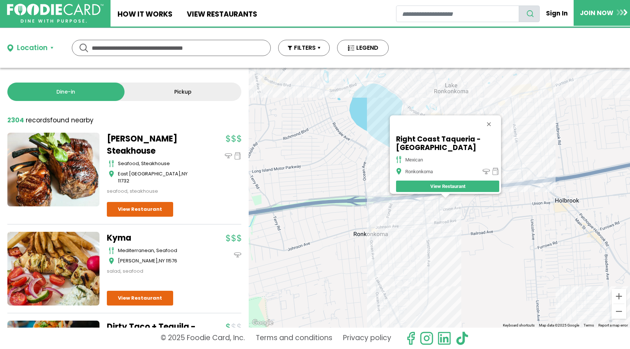
click at [453, 228] on div "Right Coast Taqueria - [GEOGRAPHIC_DATA] mexican [GEOGRAPHIC_DATA] View Restaur…" at bounding box center [439, 198] width 381 height 260
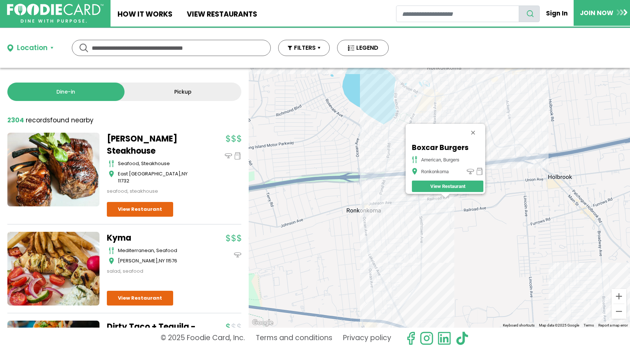
click at [439, 202] on div "Boxcar Burgers American, Burgers Ronkonkoma View Restaurant" at bounding box center [439, 198] width 381 height 260
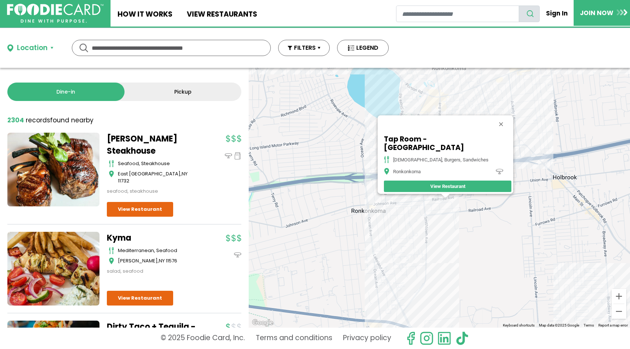
click at [437, 203] on div "Tap Room - Ronkonkoma american, burgers, sandwiches [GEOGRAPHIC_DATA] View Rest…" at bounding box center [439, 198] width 381 height 260
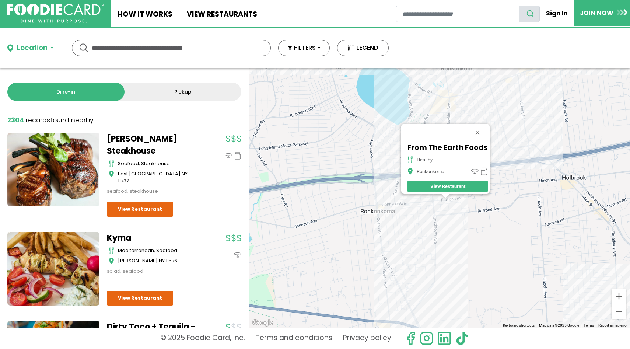
click at [452, 197] on div "From The Earth Foods healthy Ronkonkoma View Restaurant" at bounding box center [439, 198] width 381 height 260
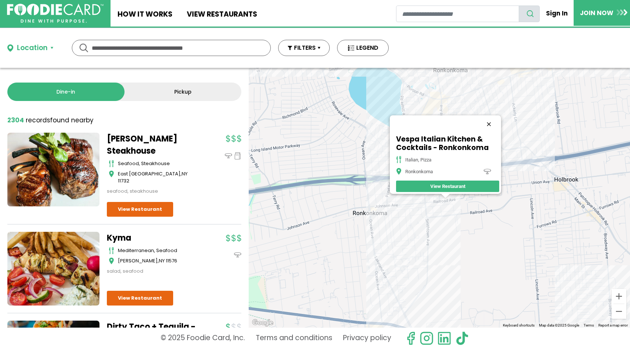
click at [491, 120] on button "Close" at bounding box center [489, 124] width 18 height 18
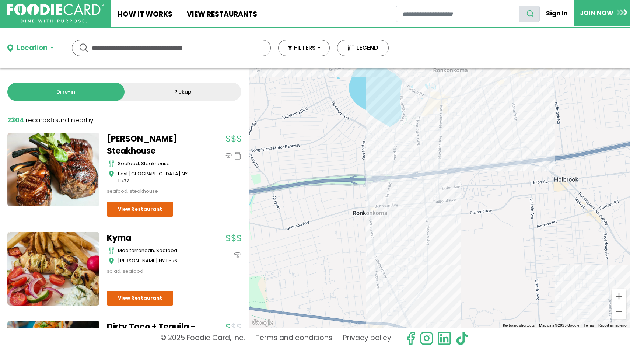
click at [447, 152] on div at bounding box center [439, 198] width 381 height 260
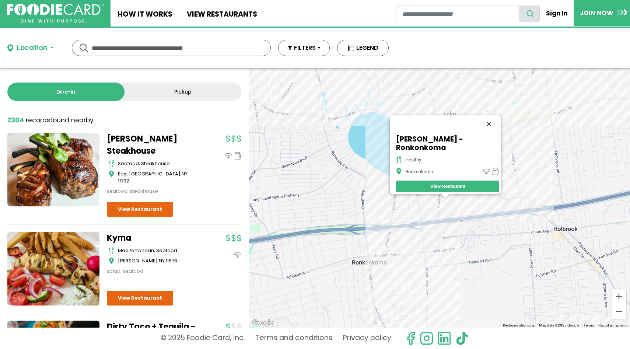
click at [480, 127] on button "Close" at bounding box center [489, 124] width 18 height 18
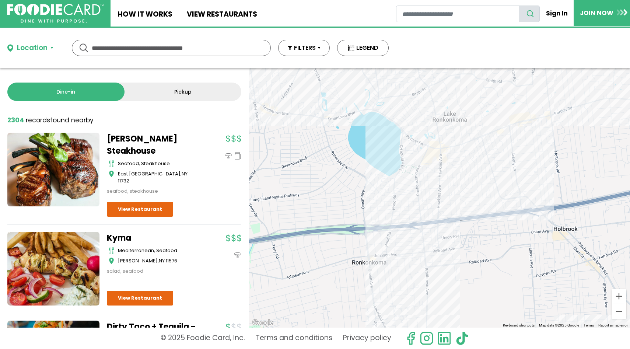
click at [446, 167] on div at bounding box center [439, 198] width 381 height 260
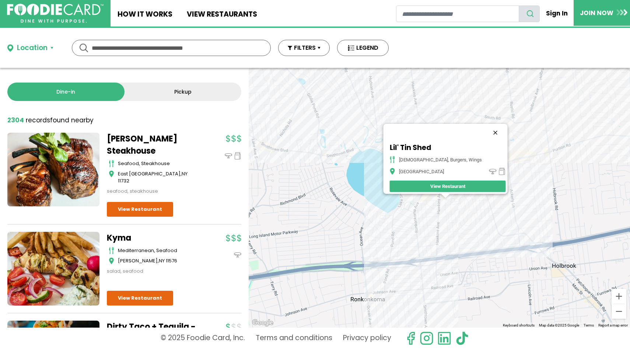
click at [486, 124] on button "Close" at bounding box center [495, 133] width 18 height 18
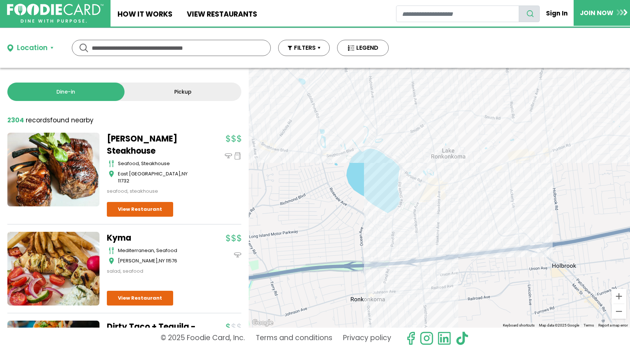
click at [446, 197] on div at bounding box center [439, 198] width 381 height 260
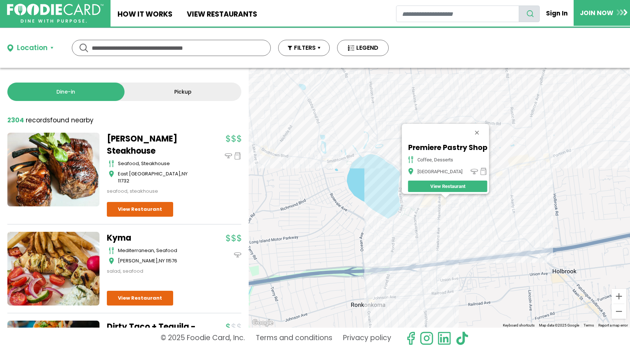
click at [460, 199] on div "Premiere Pastry Shop coffee, desserts [GEOGRAPHIC_DATA] View Restaurant" at bounding box center [439, 198] width 381 height 260
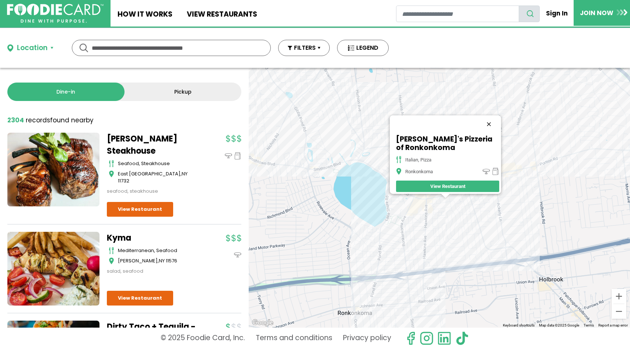
click at [487, 120] on button "Close" at bounding box center [489, 124] width 18 height 18
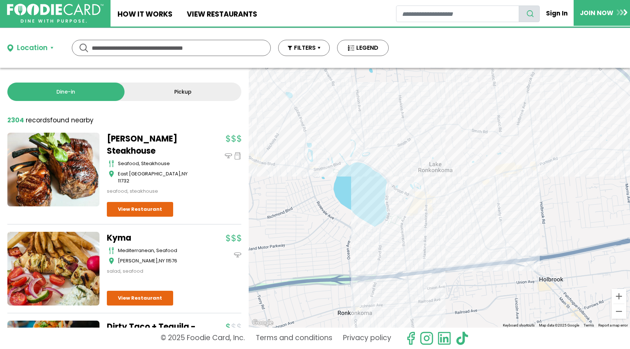
click at [426, 156] on div at bounding box center [439, 198] width 381 height 260
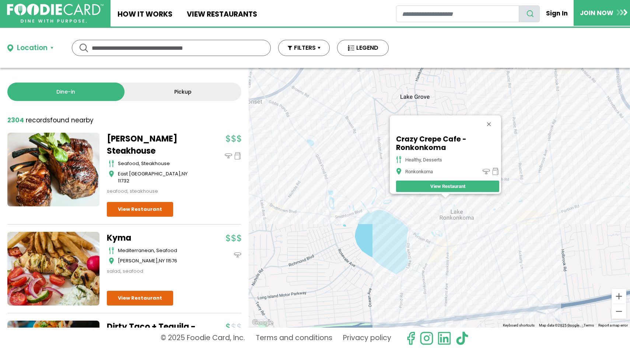
click at [448, 197] on div at bounding box center [444, 196] width 9 height 4
click at [489, 119] on button "Close" at bounding box center [489, 124] width 18 height 18
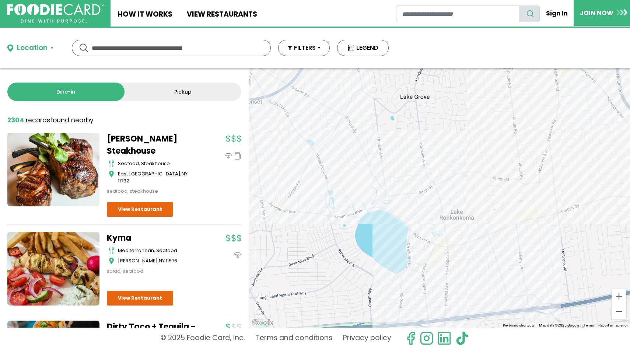
click at [447, 197] on div at bounding box center [439, 198] width 381 height 260
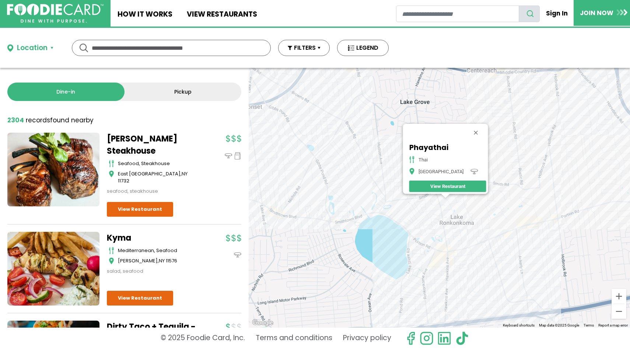
click at [286, 221] on div "Phayathai [GEOGRAPHIC_DATA] [GEOGRAPHIC_DATA] View Restaurant" at bounding box center [439, 198] width 381 height 260
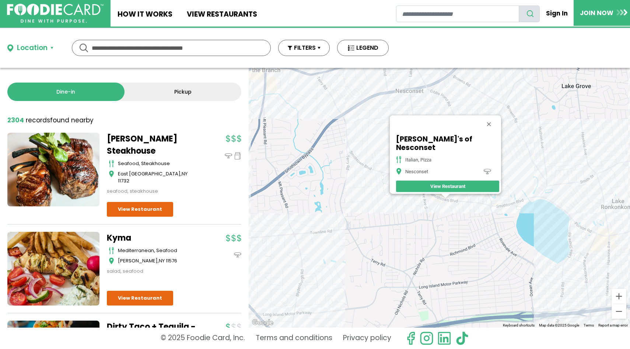
click at [388, 180] on div "[PERSON_NAME]'s of Nesconset italian, pizza Nesconset View Restaurant" at bounding box center [439, 198] width 381 height 260
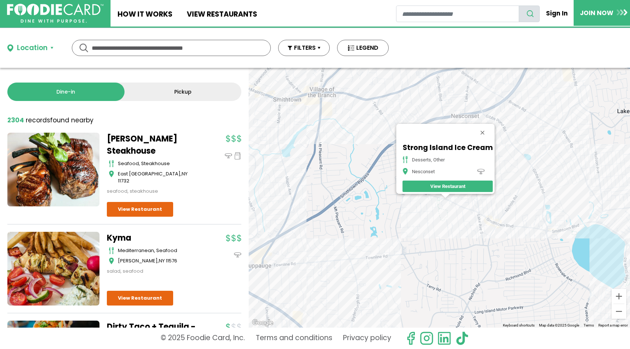
click at [440, 198] on div "Strong Island Ice Cream desserts, other Nesconset View Restaurant" at bounding box center [439, 198] width 381 height 260
click at [440, 197] on div "Strong Island Ice Cream desserts, other Nesconset View Restaurant" at bounding box center [439, 198] width 381 height 260
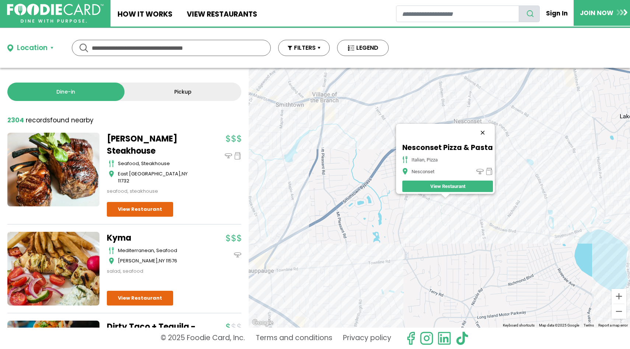
click at [483, 130] on button "Close" at bounding box center [482, 133] width 18 height 18
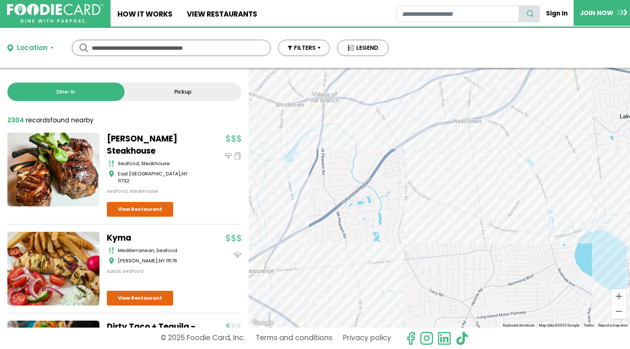
click at [328, 125] on div at bounding box center [439, 198] width 381 height 260
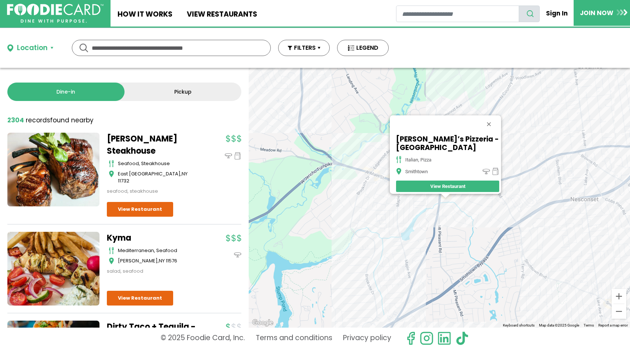
click at [444, 209] on div "[PERSON_NAME]’s Pizzeria - [GEOGRAPHIC_DATA] italian, pizza [GEOGRAPHIC_DATA] V…" at bounding box center [439, 198] width 381 height 260
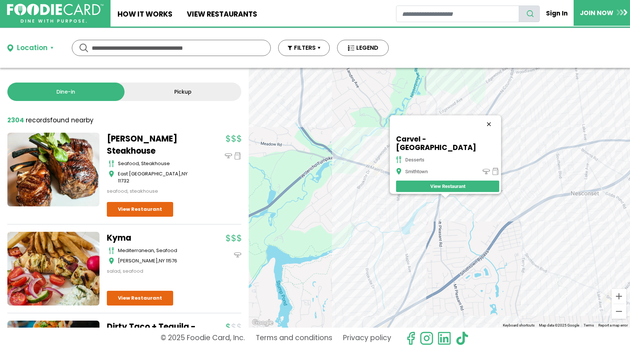
click at [480, 127] on button "Close" at bounding box center [489, 124] width 18 height 18
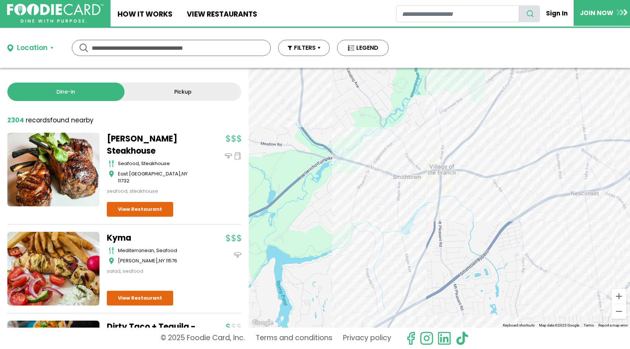
click at [446, 188] on div at bounding box center [439, 198] width 381 height 260
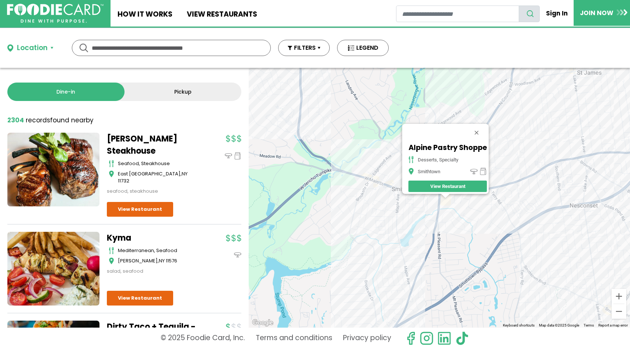
click at [420, 195] on div "Alpine Pastry Shoppe desserts, specialty [GEOGRAPHIC_DATA] View Restaurant" at bounding box center [439, 198] width 381 height 260
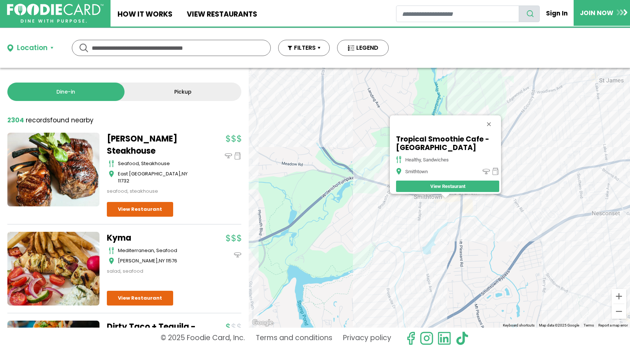
click at [450, 196] on div "Tropical Smoothie Cafe - [GEOGRAPHIC_DATA] healthy, sandwiches [GEOGRAPHIC_DATA…" at bounding box center [439, 198] width 381 height 260
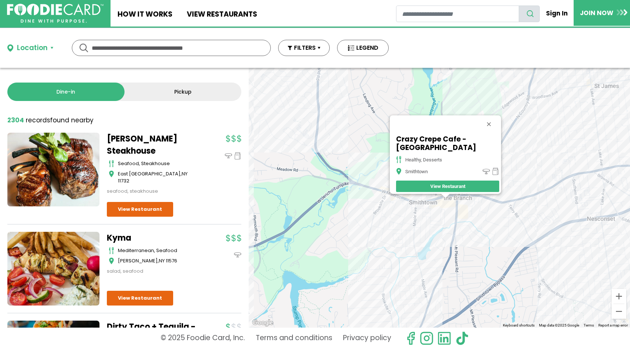
click at [438, 201] on div "Crazy Crepe Cafe - Smithtown Healthy, Desserts [GEOGRAPHIC_DATA] View Restaurant" at bounding box center [439, 198] width 381 height 260
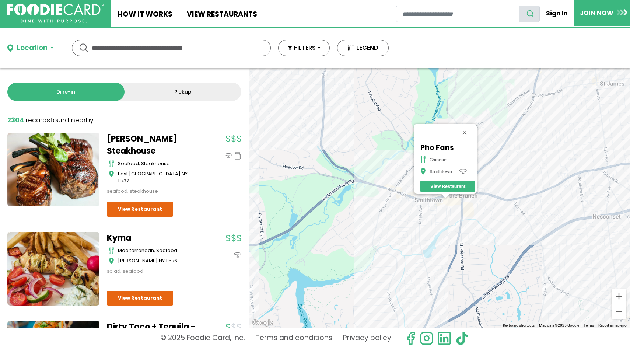
click at [456, 199] on div "Pho Fans Chinese Smithtown View Restaurant" at bounding box center [439, 198] width 381 height 260
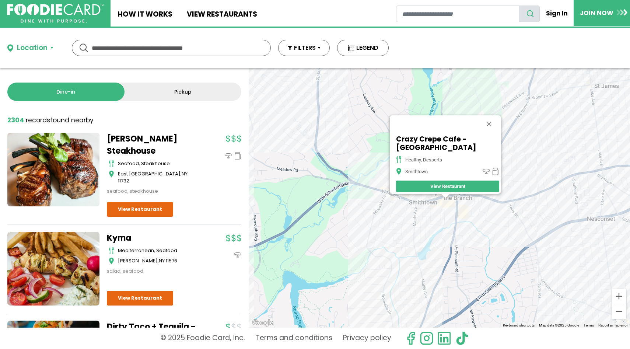
click at [441, 198] on div "Crazy Crepe Cafe - Smithtown Healthy, Desserts [GEOGRAPHIC_DATA] View Restaurant" at bounding box center [439, 198] width 381 height 260
click at [441, 198] on div at bounding box center [444, 196] width 9 height 4
click at [492, 115] on button "Close" at bounding box center [489, 124] width 18 height 18
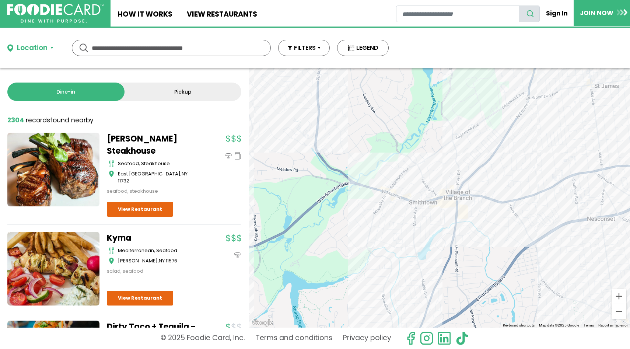
click at [461, 204] on div at bounding box center [439, 198] width 381 height 260
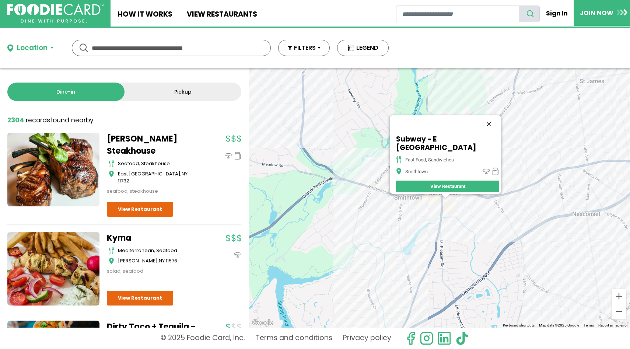
click at [482, 126] on button "Close" at bounding box center [489, 124] width 18 height 18
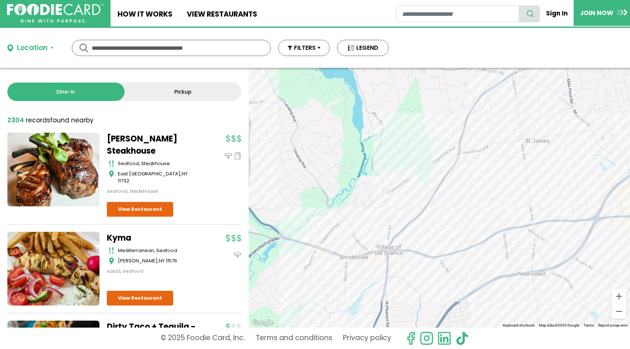
drag, startPoint x: 494, startPoint y: 158, endPoint x: 436, endPoint y: 226, distance: 89.6
click at [436, 226] on div at bounding box center [439, 198] width 381 height 260
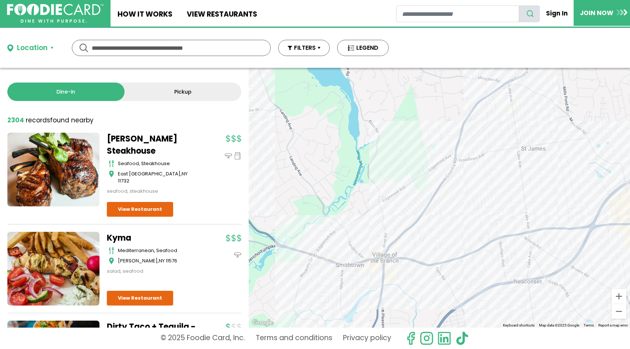
click at [463, 160] on div at bounding box center [439, 198] width 381 height 260
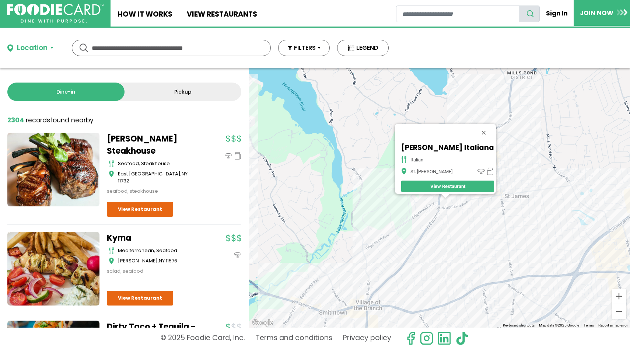
click at [450, 197] on div "[PERSON_NAME] Italiana Italian St. [PERSON_NAME] View Restaurant" at bounding box center [439, 198] width 381 height 260
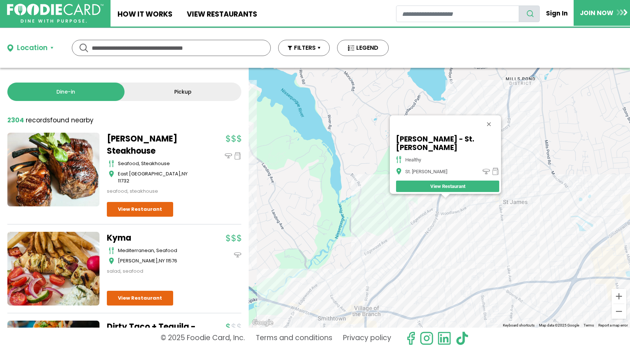
click at [450, 195] on div "[PERSON_NAME] - St. [PERSON_NAME] healthy St. [PERSON_NAME] View Restaurant" at bounding box center [439, 198] width 381 height 260
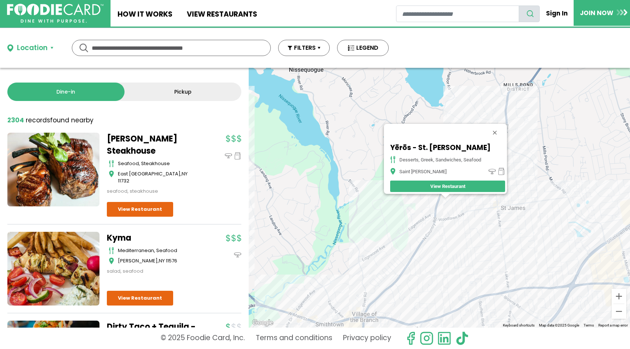
click at [450, 197] on div "Yērōs - St. [PERSON_NAME] desserts, greek, sandwiches, seafood [GEOGRAPHIC_DATA…" at bounding box center [439, 198] width 381 height 260
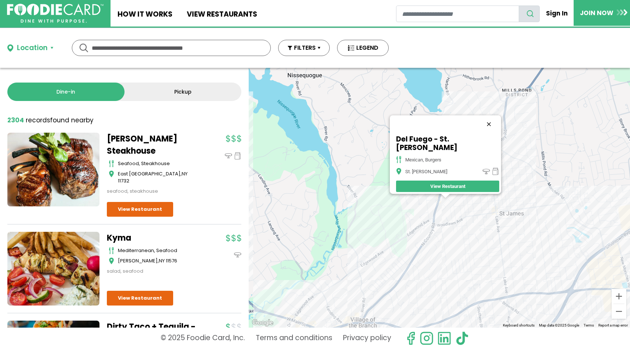
click at [480, 130] on button "Close" at bounding box center [489, 124] width 18 height 18
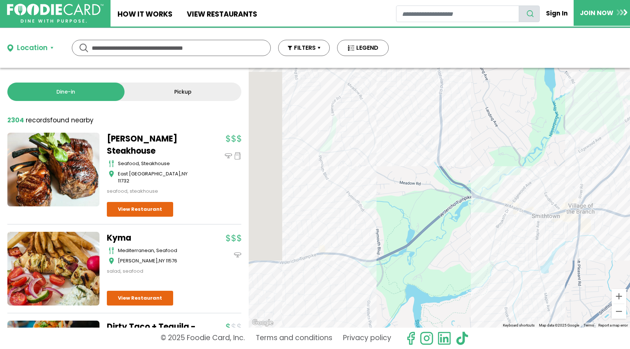
drag, startPoint x: 304, startPoint y: 270, endPoint x: 541, endPoint y: 140, distance: 270.4
click at [541, 140] on div at bounding box center [439, 198] width 381 height 260
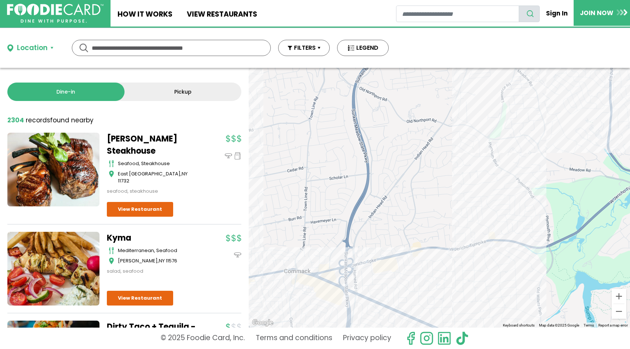
drag, startPoint x: 389, startPoint y: 235, endPoint x: 553, endPoint y: 235, distance: 164.6
click at [553, 235] on div at bounding box center [439, 198] width 381 height 260
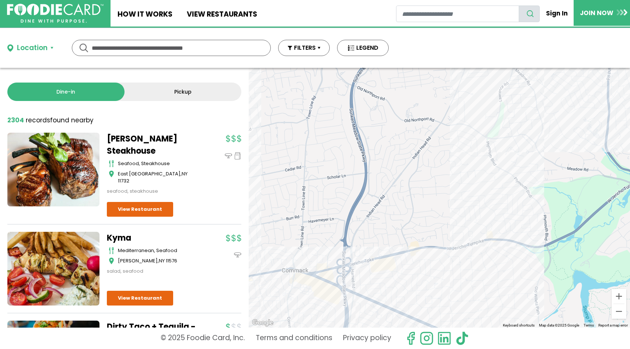
click at [387, 266] on div at bounding box center [439, 198] width 381 height 260
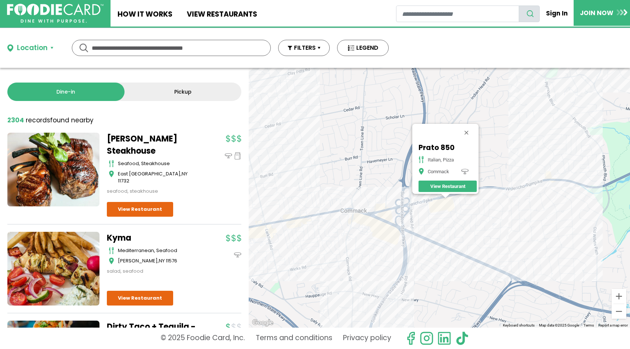
click at [466, 200] on div "Prato 850 italian, pizza Commack View Restaurant" at bounding box center [439, 198] width 381 height 260
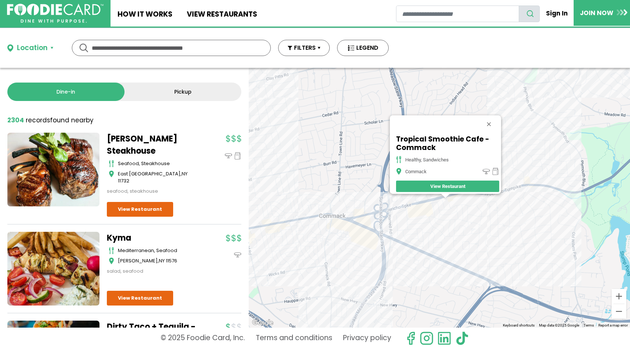
click at [453, 202] on div "Tropical Smoothie Cafe - Commack healthy, sandwiches Commack View Restaurant" at bounding box center [439, 198] width 381 height 260
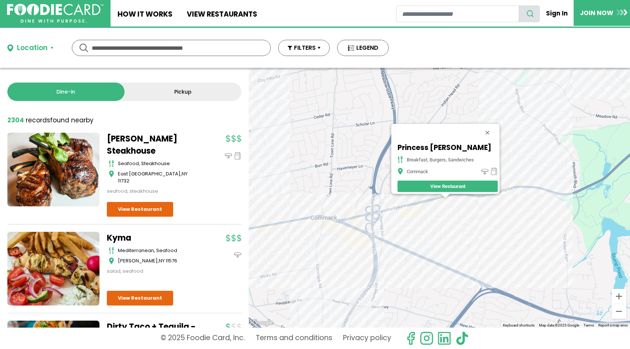
click at [476, 201] on div "Princess Deli breakfast, burgers, sandwiches Commack View Restaurant" at bounding box center [439, 198] width 381 height 260
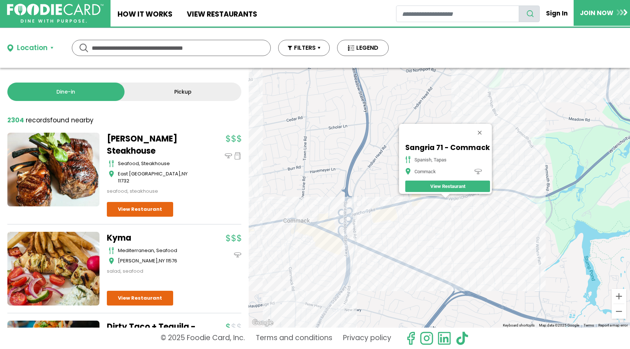
click at [495, 199] on div "Sangria 71 - Commack spanish, tapas Commack View Restaurant" at bounding box center [439, 198] width 381 height 260
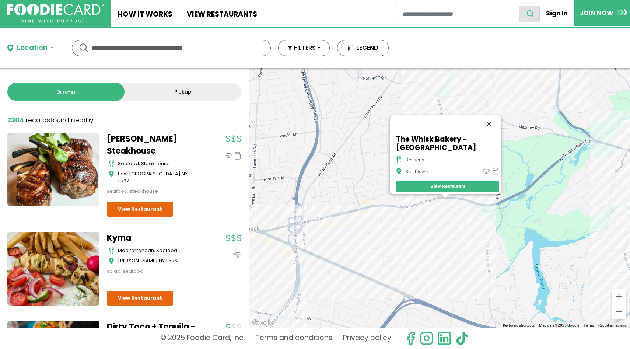
click at [492, 121] on button "Close" at bounding box center [489, 124] width 18 height 18
